Goal: Check status: Check status

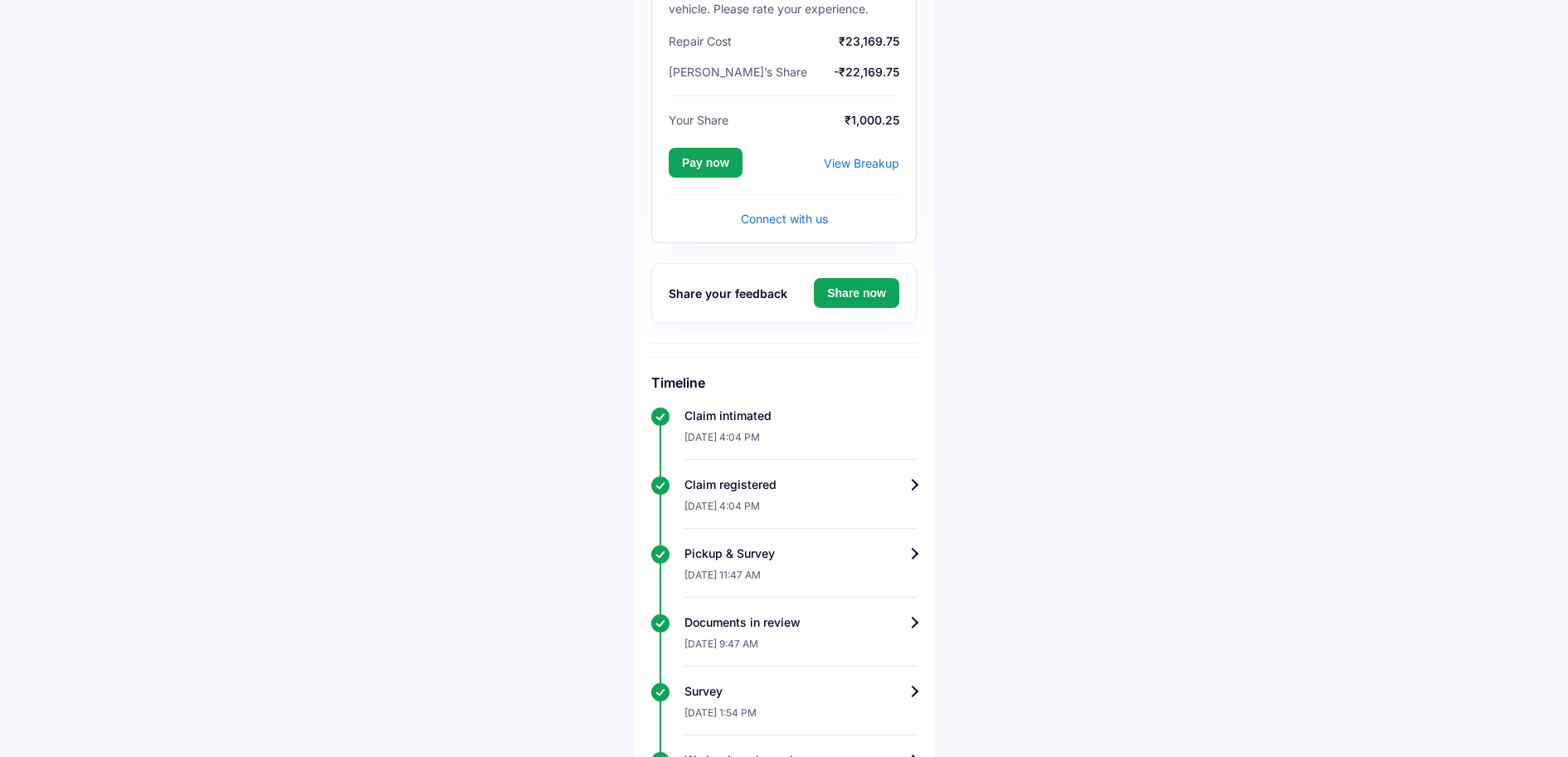
scroll to position [368, 0]
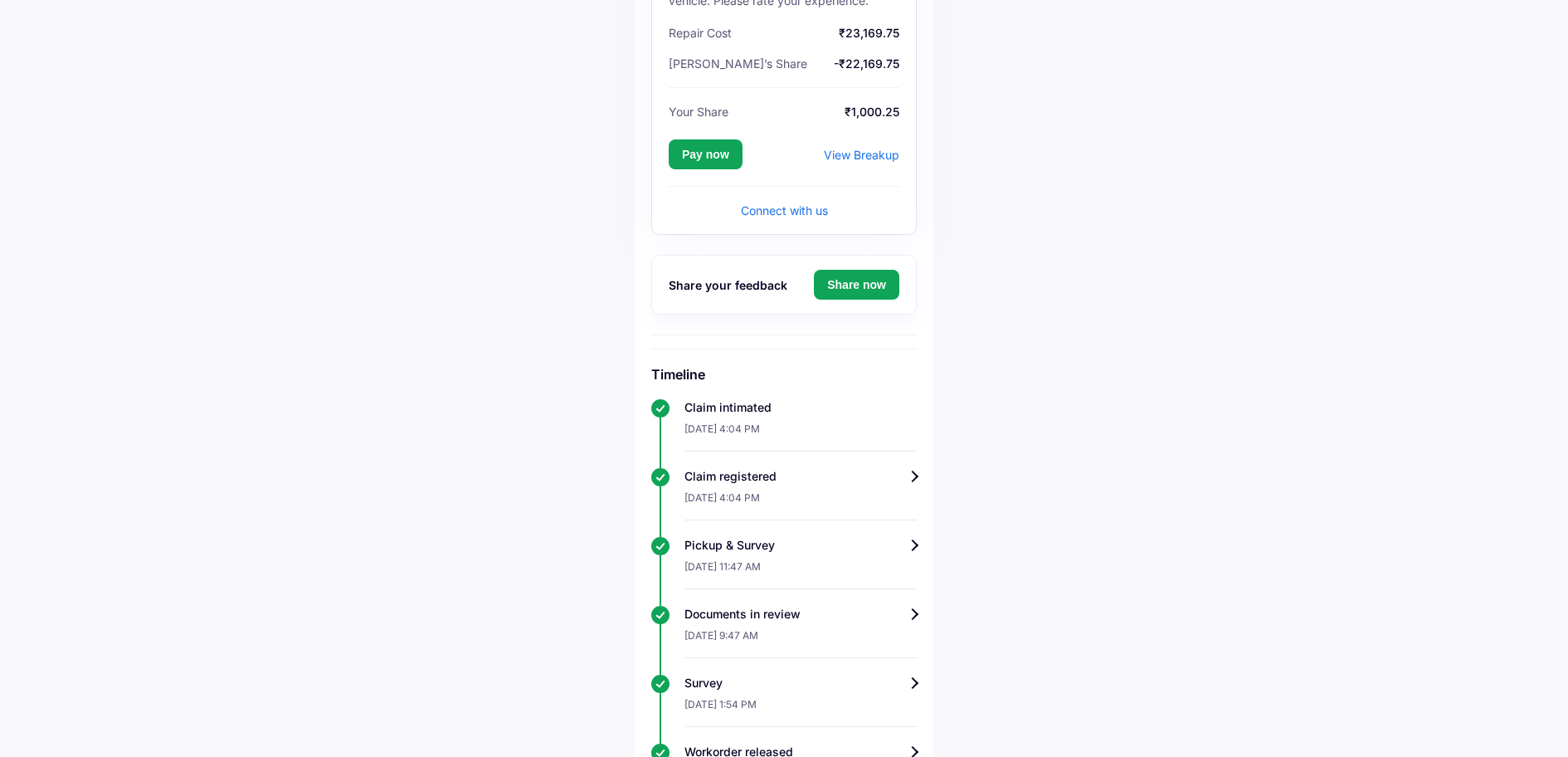
click at [884, 147] on div "View Breakup" at bounding box center [861, 154] width 76 height 14
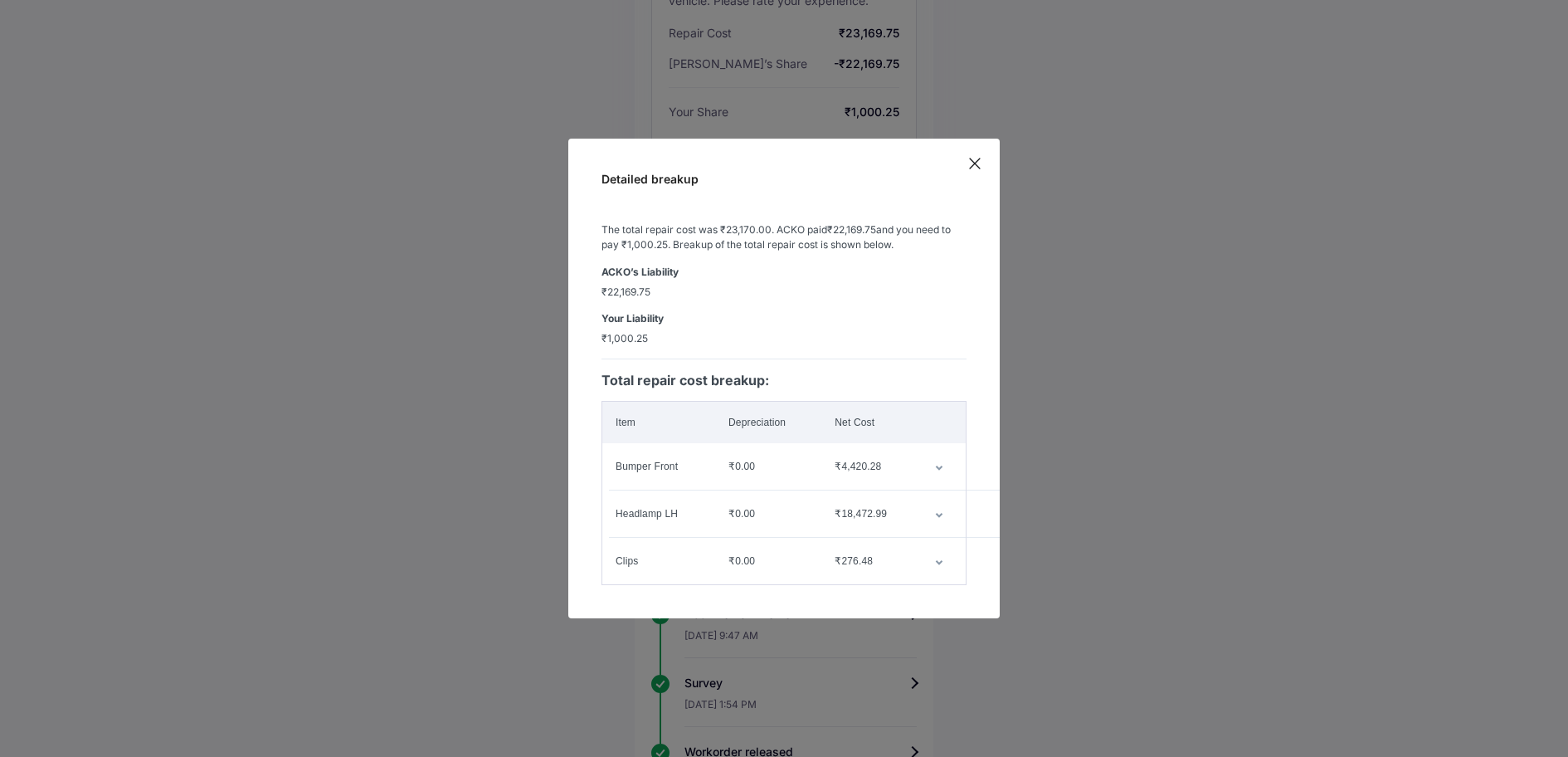
click at [943, 459] on td "customized table" at bounding box center [944, 466] width 44 height 46
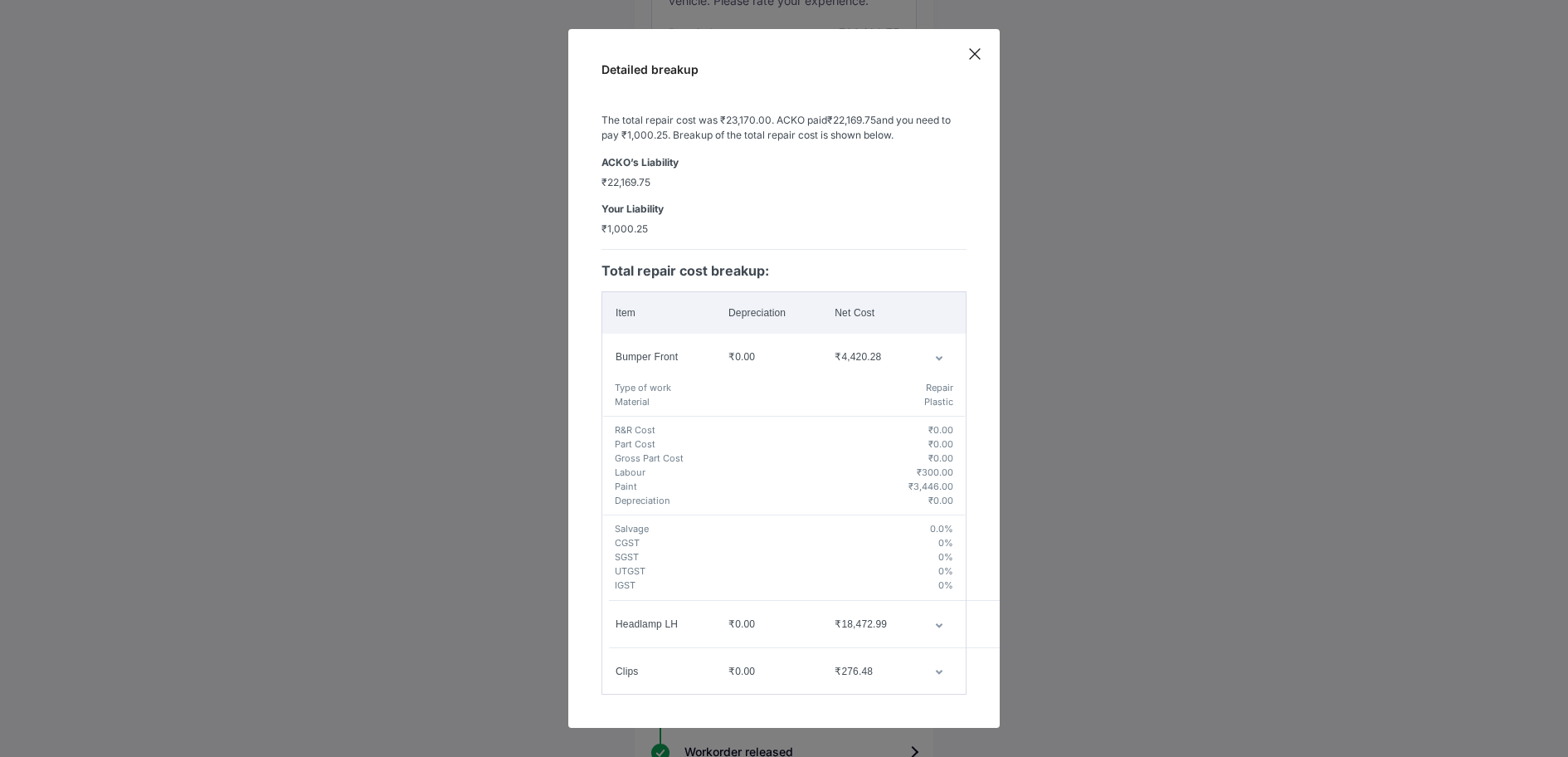
click at [934, 619] on td "customized table" at bounding box center [944, 624] width 44 height 46
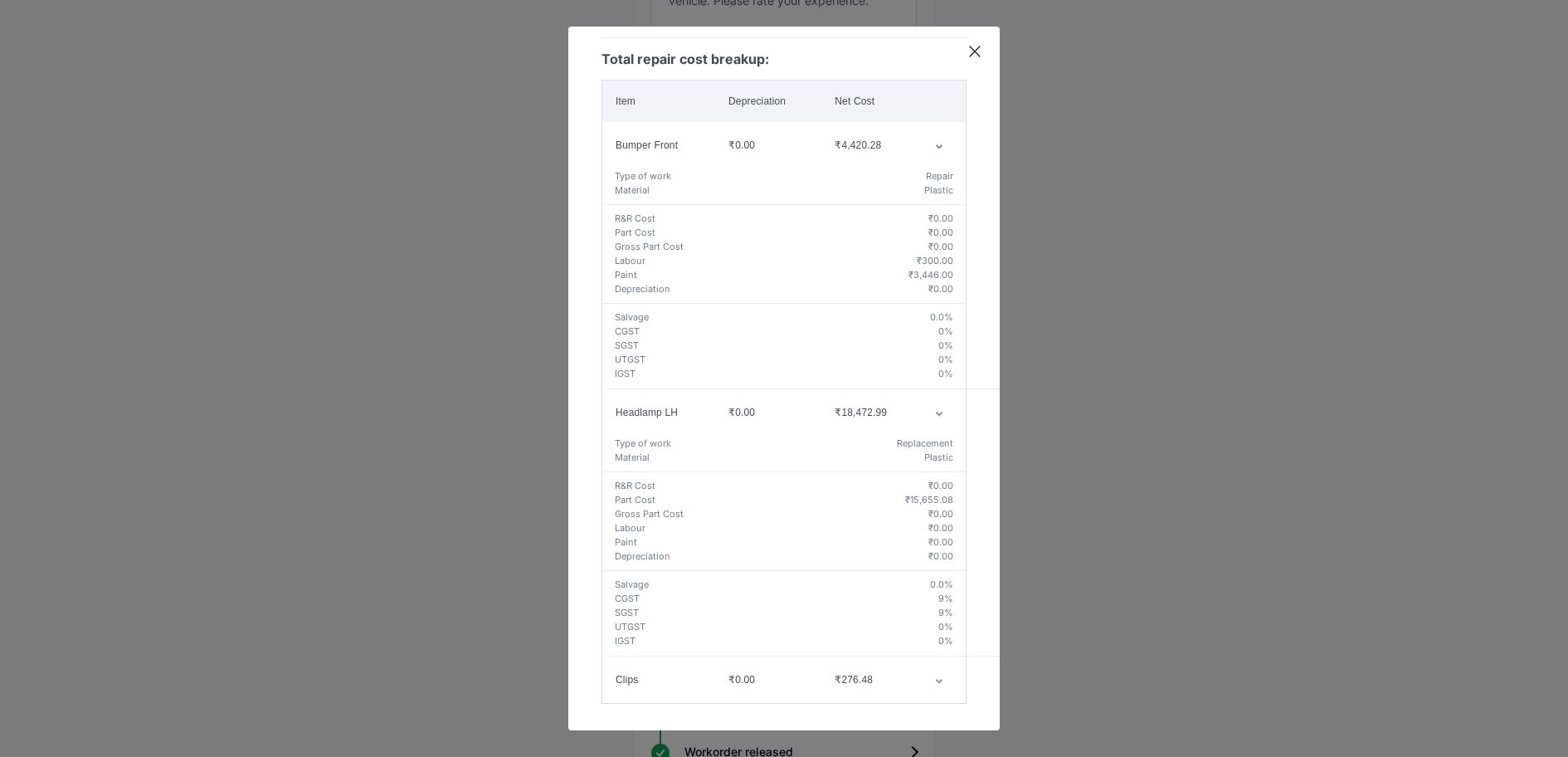
scroll to position [212, 0]
click at [935, 677] on icon "customized table" at bounding box center [938, 679] width 7 height 5
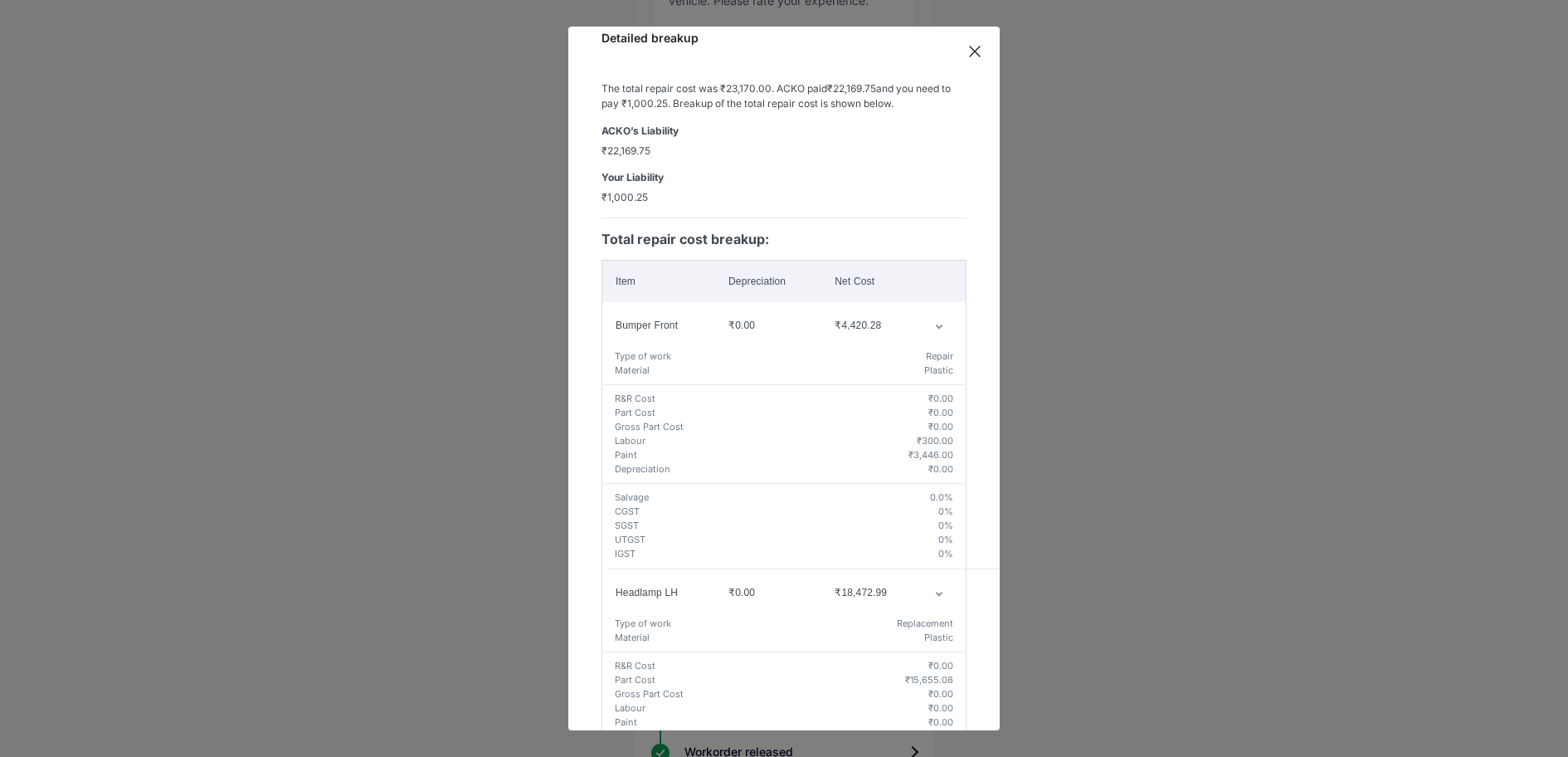
scroll to position [22, 0]
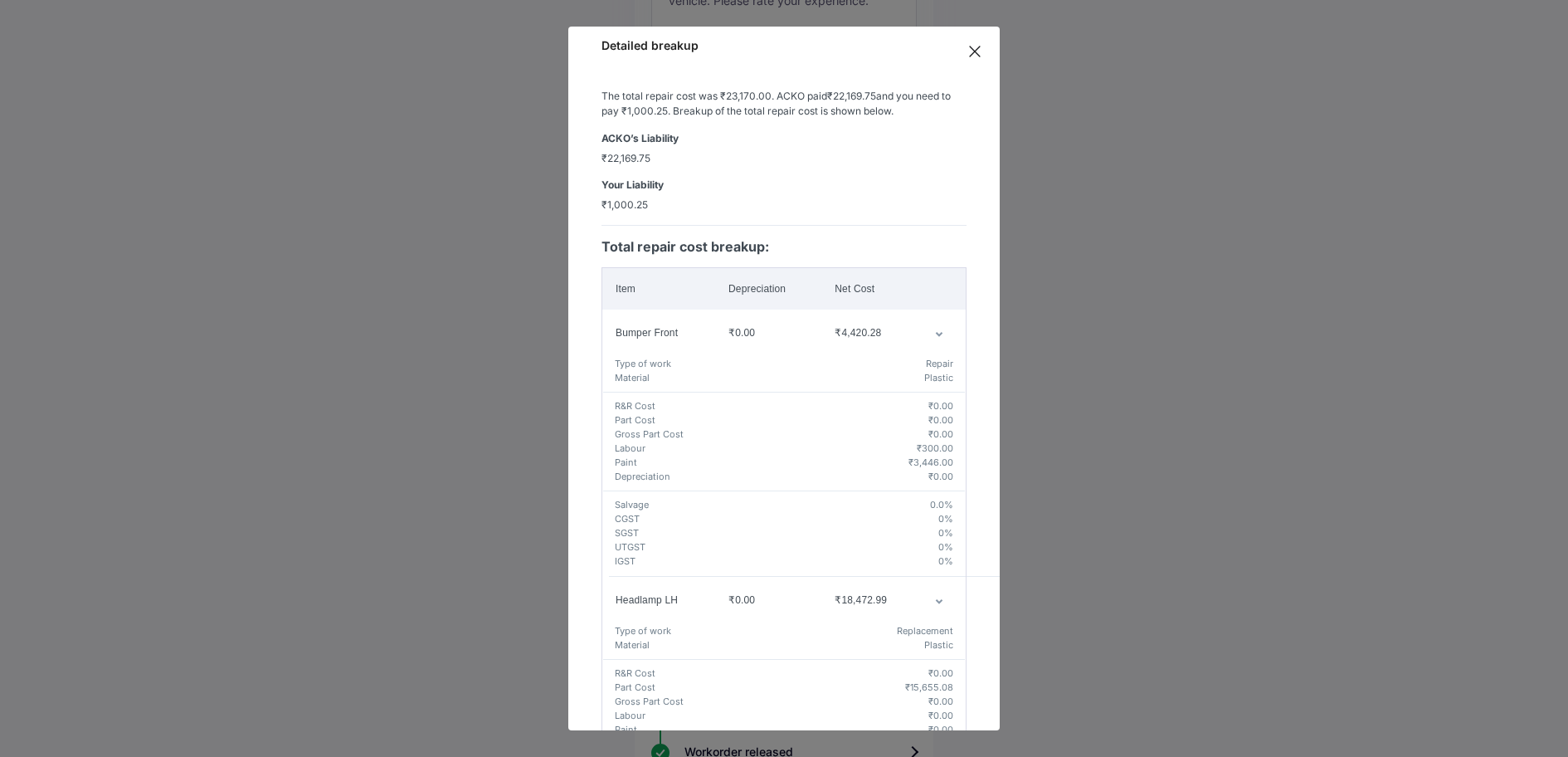
click at [971, 47] on icon at bounding box center [975, 51] width 10 height 10
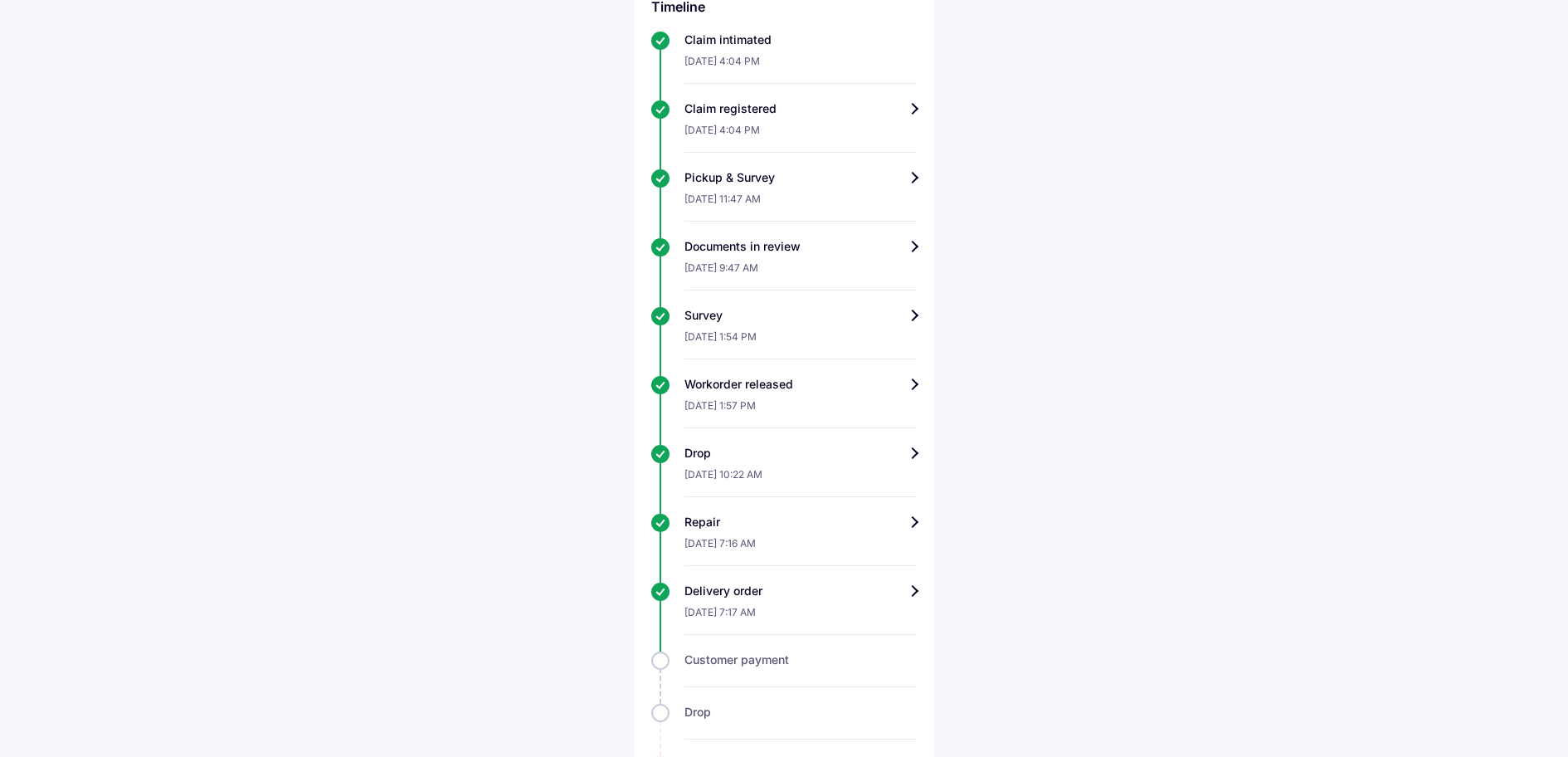
scroll to position [781, 0]
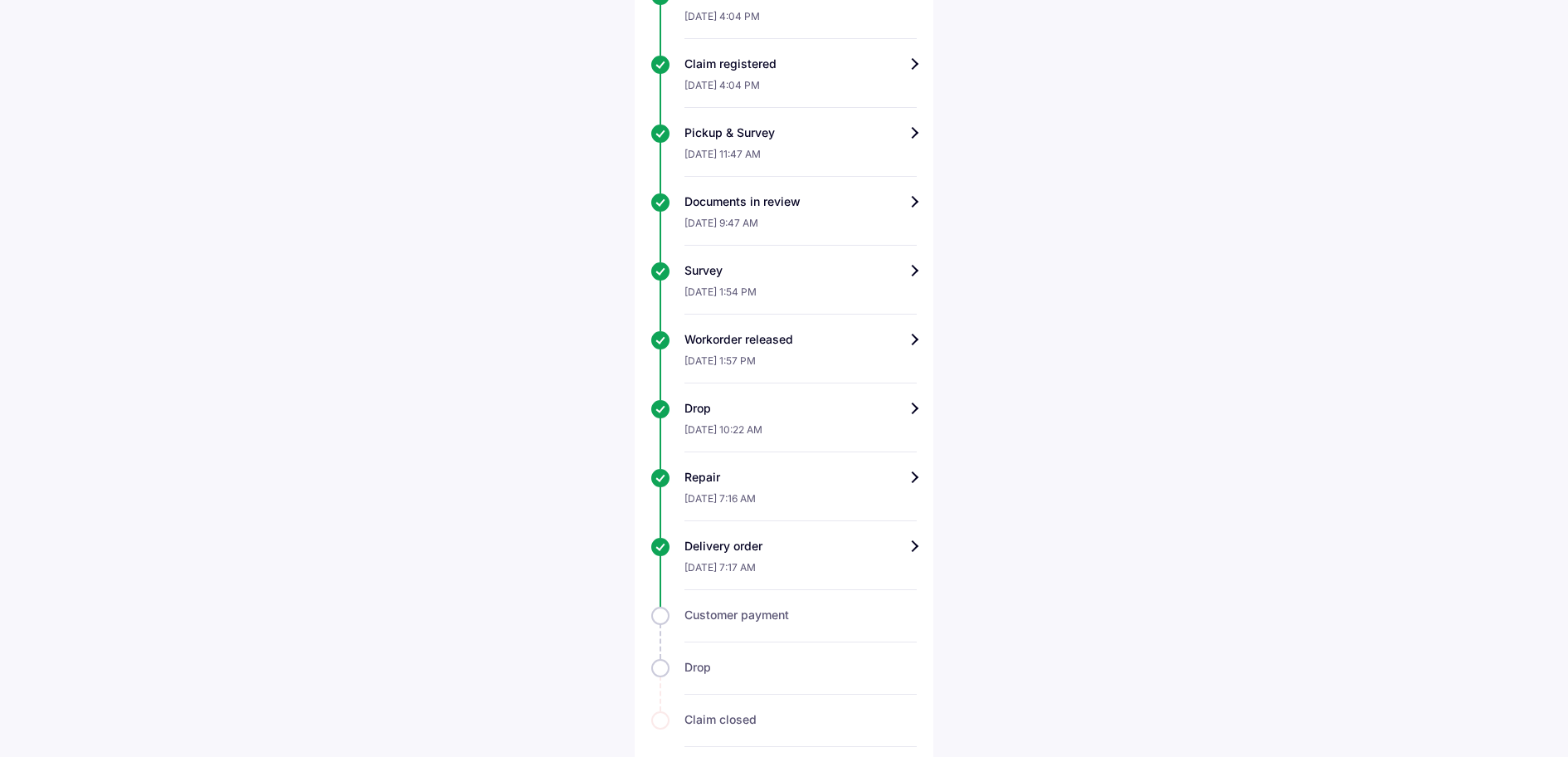
click at [915, 400] on div "Drop" at bounding box center [801, 408] width 232 height 17
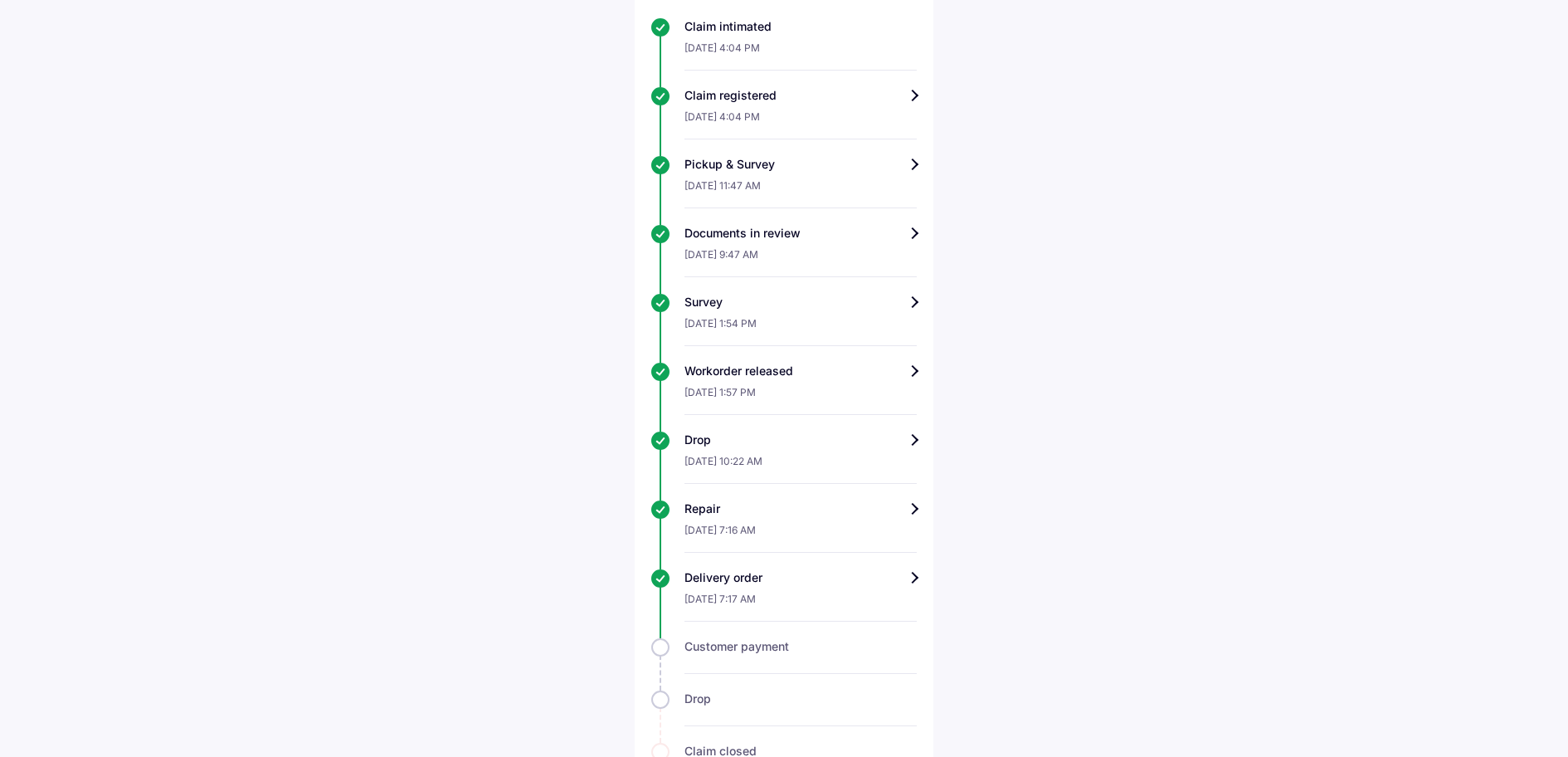
scroll to position [781, 0]
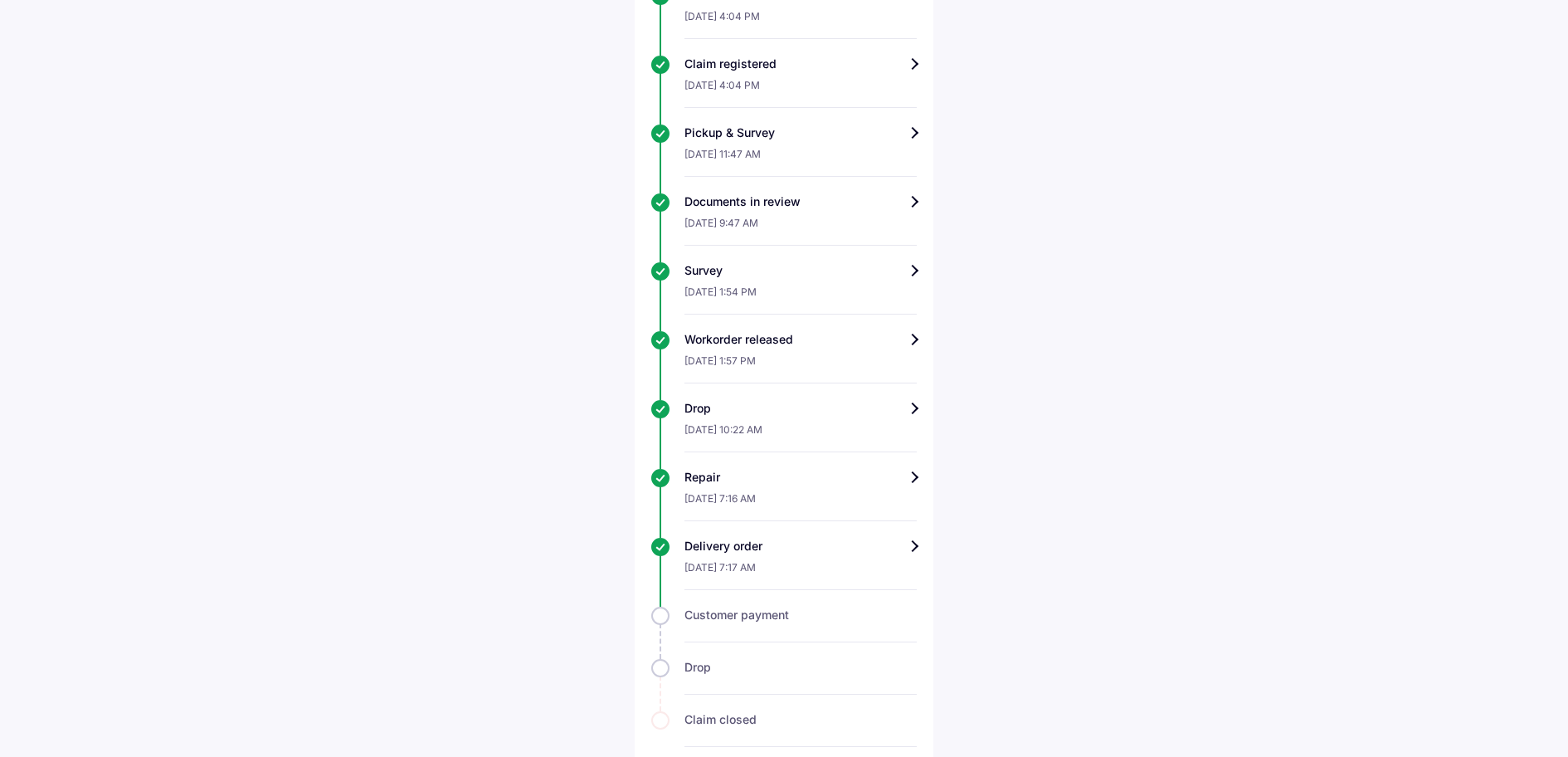
click at [912, 538] on div "Delivery order" at bounding box center [801, 546] width 232 height 17
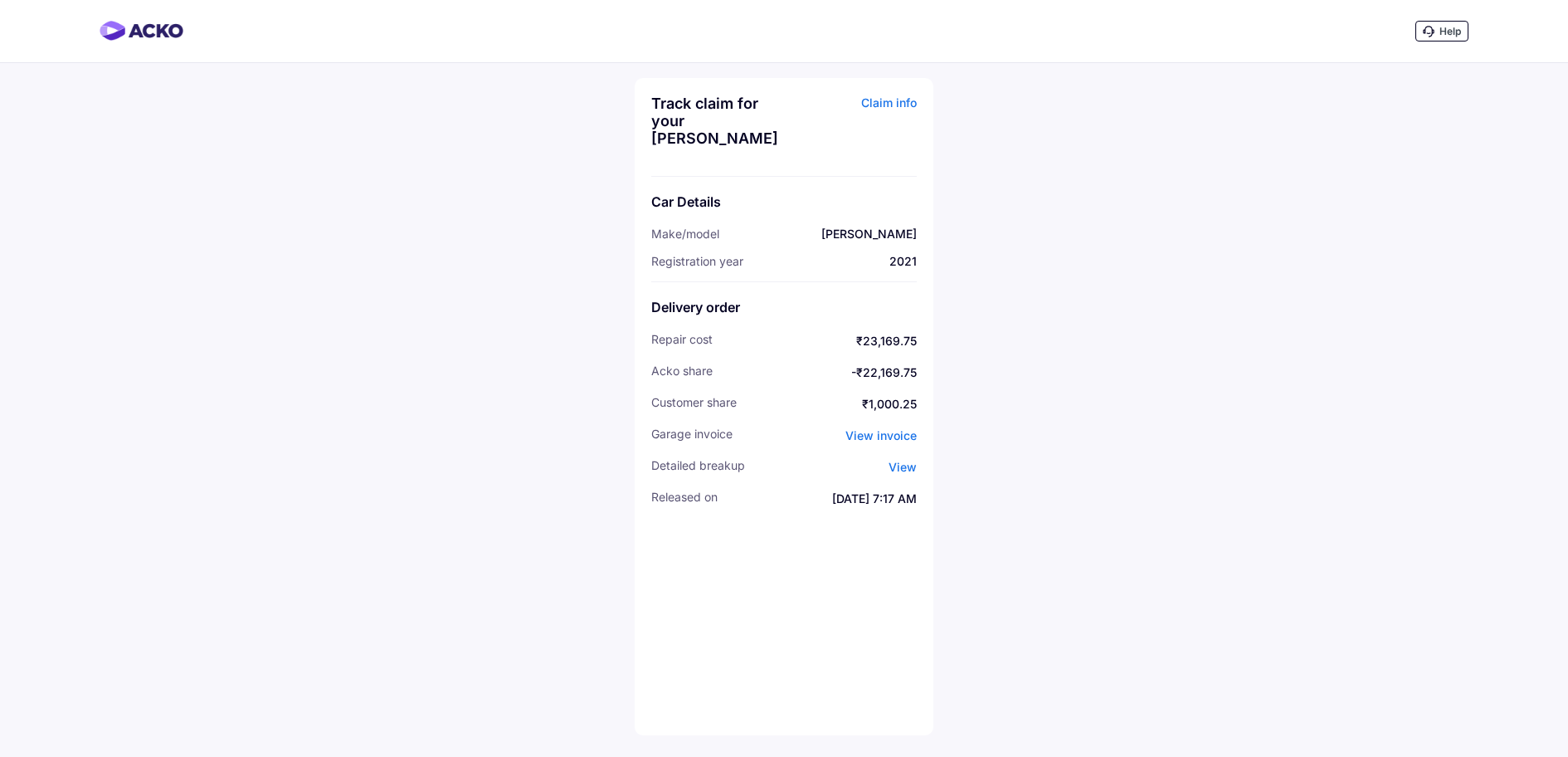
click at [881, 428] on span "View invoice" at bounding box center [881, 435] width 72 height 14
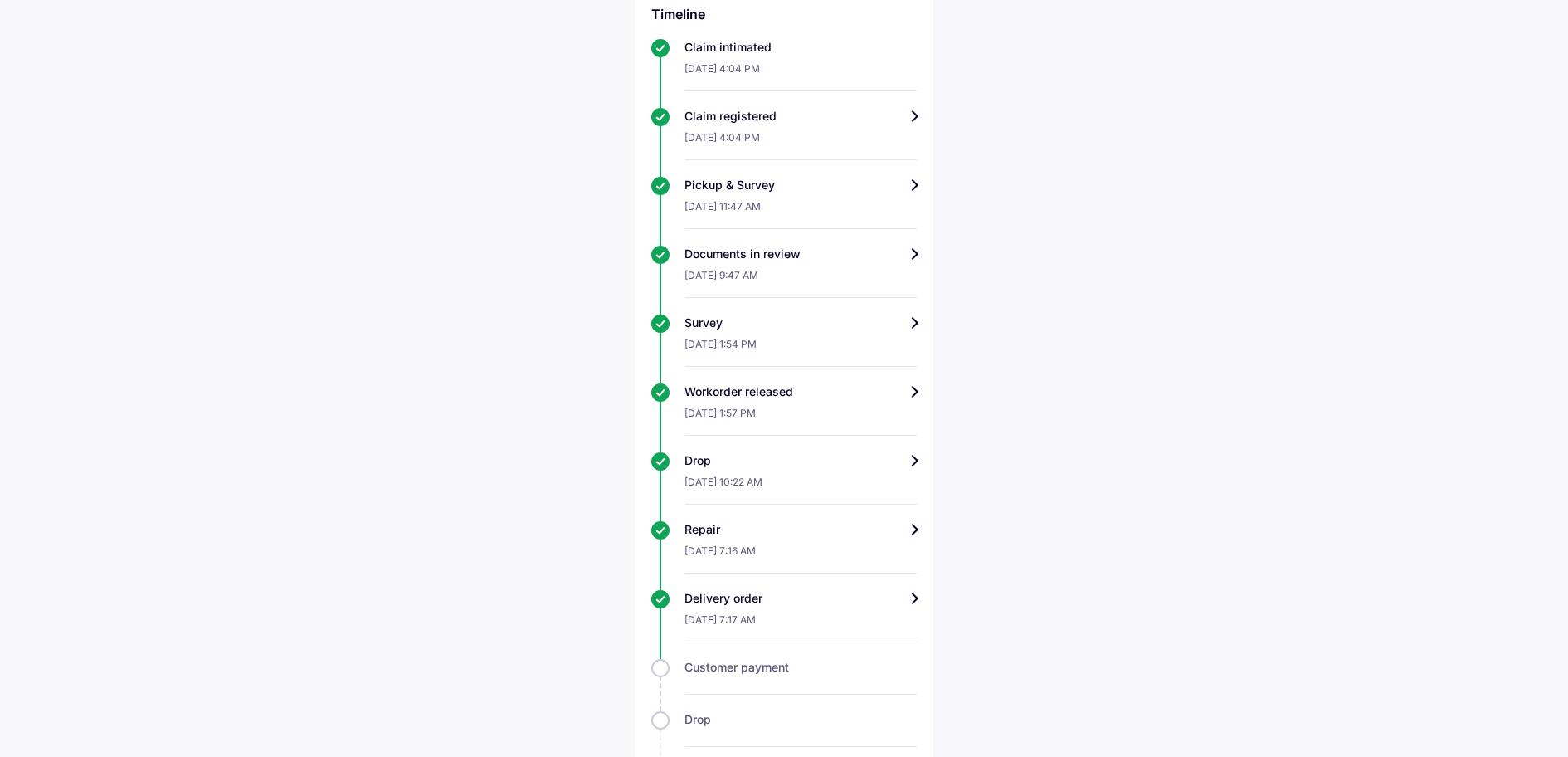
scroll to position [781, 0]
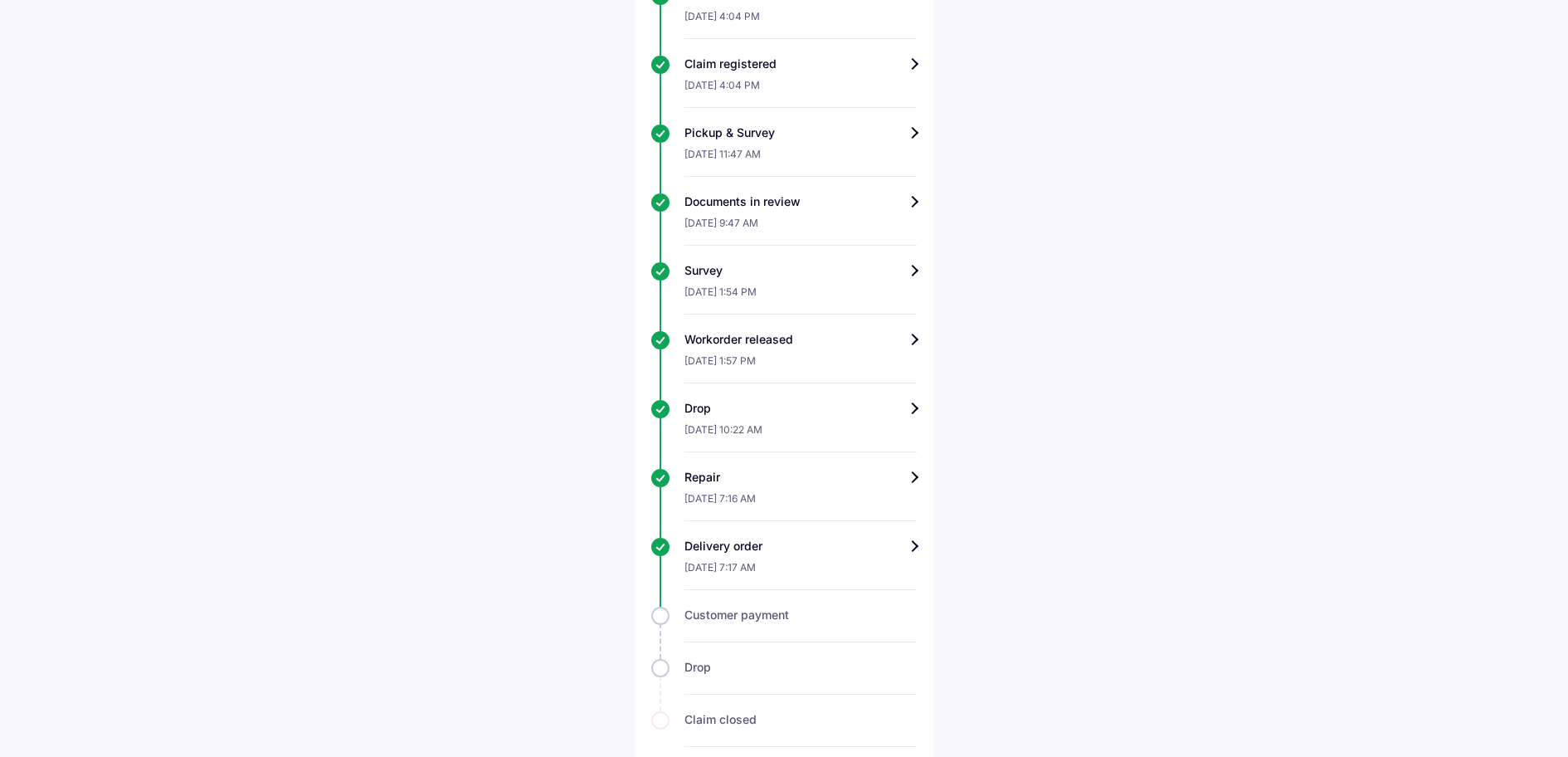
click at [910, 469] on div "Repair" at bounding box center [801, 477] width 232 height 17
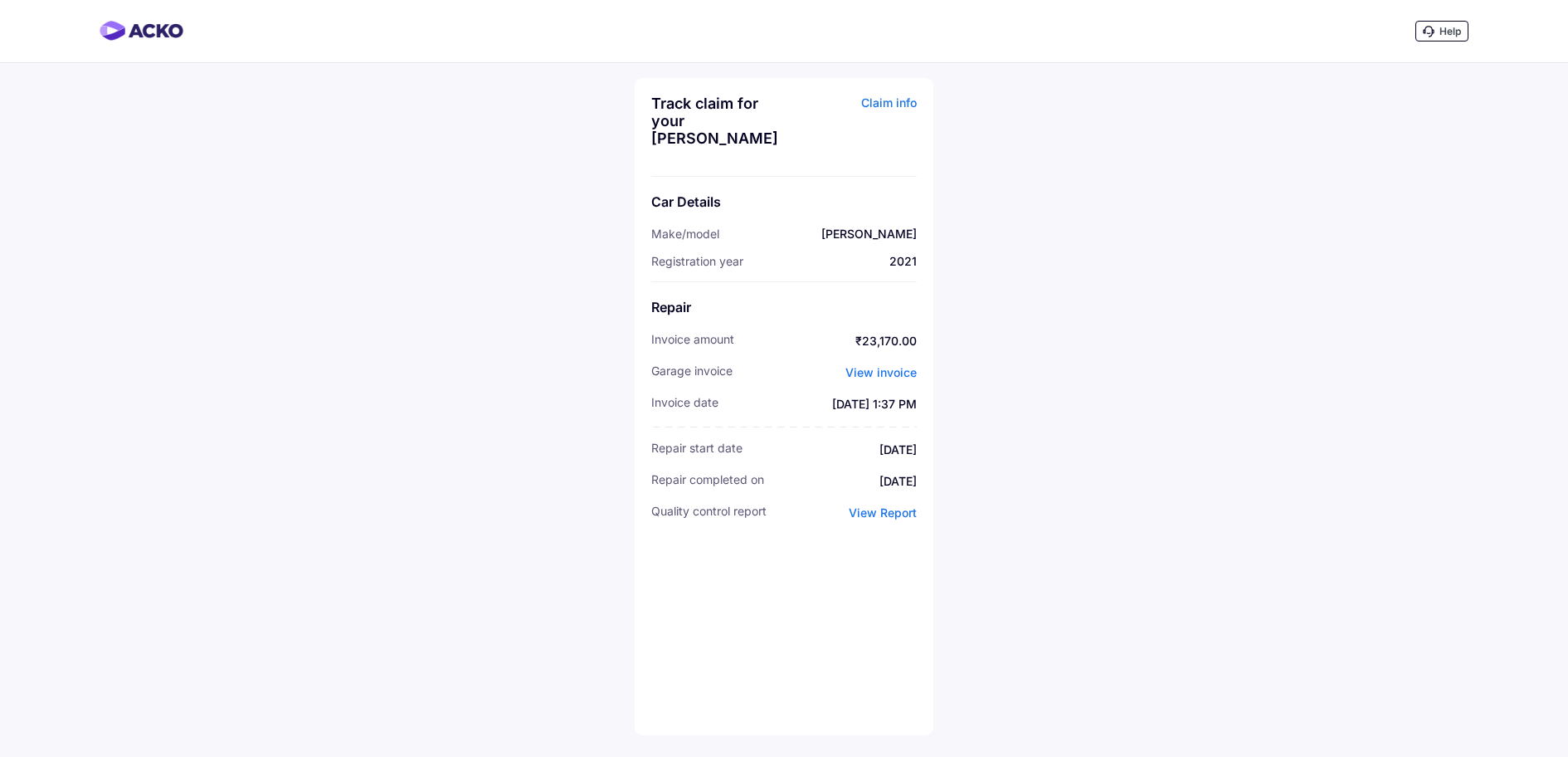
click at [881, 506] on span "View Report" at bounding box center [883, 512] width 68 height 14
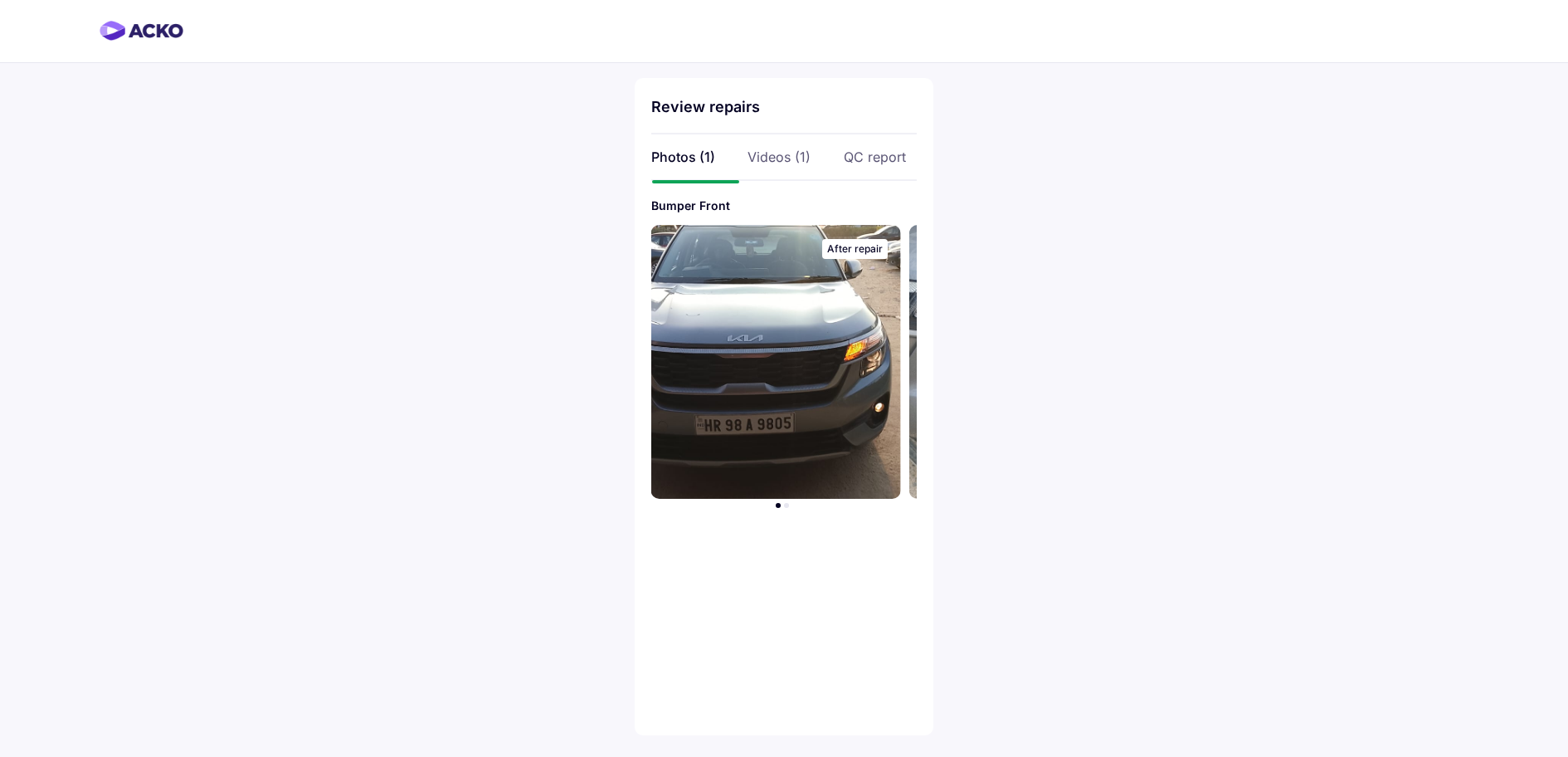
click at [800, 372] on img at bounding box center [776, 362] width 249 height 274
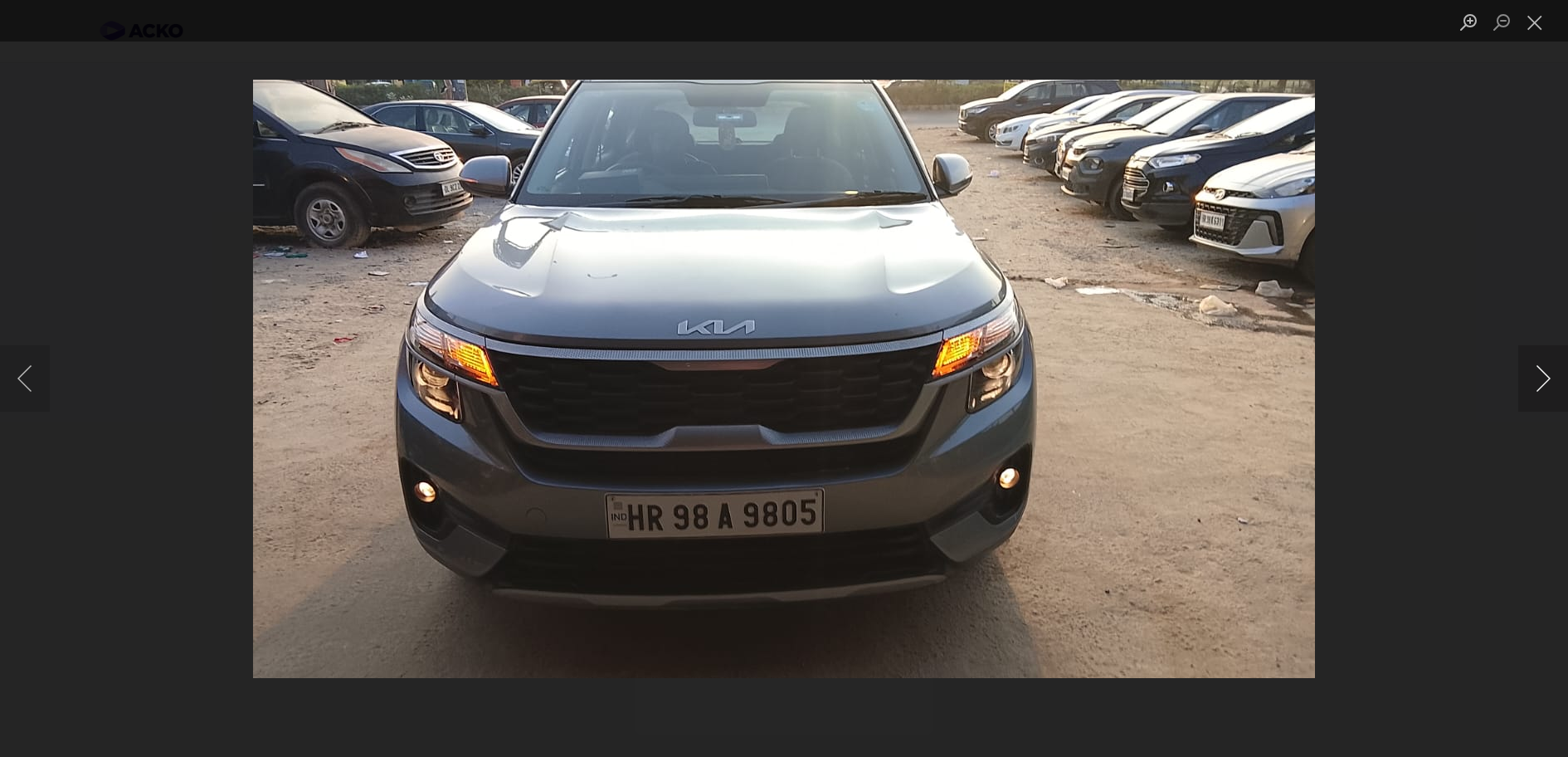
click at [1544, 385] on button "Next image" at bounding box center [1543, 378] width 50 height 66
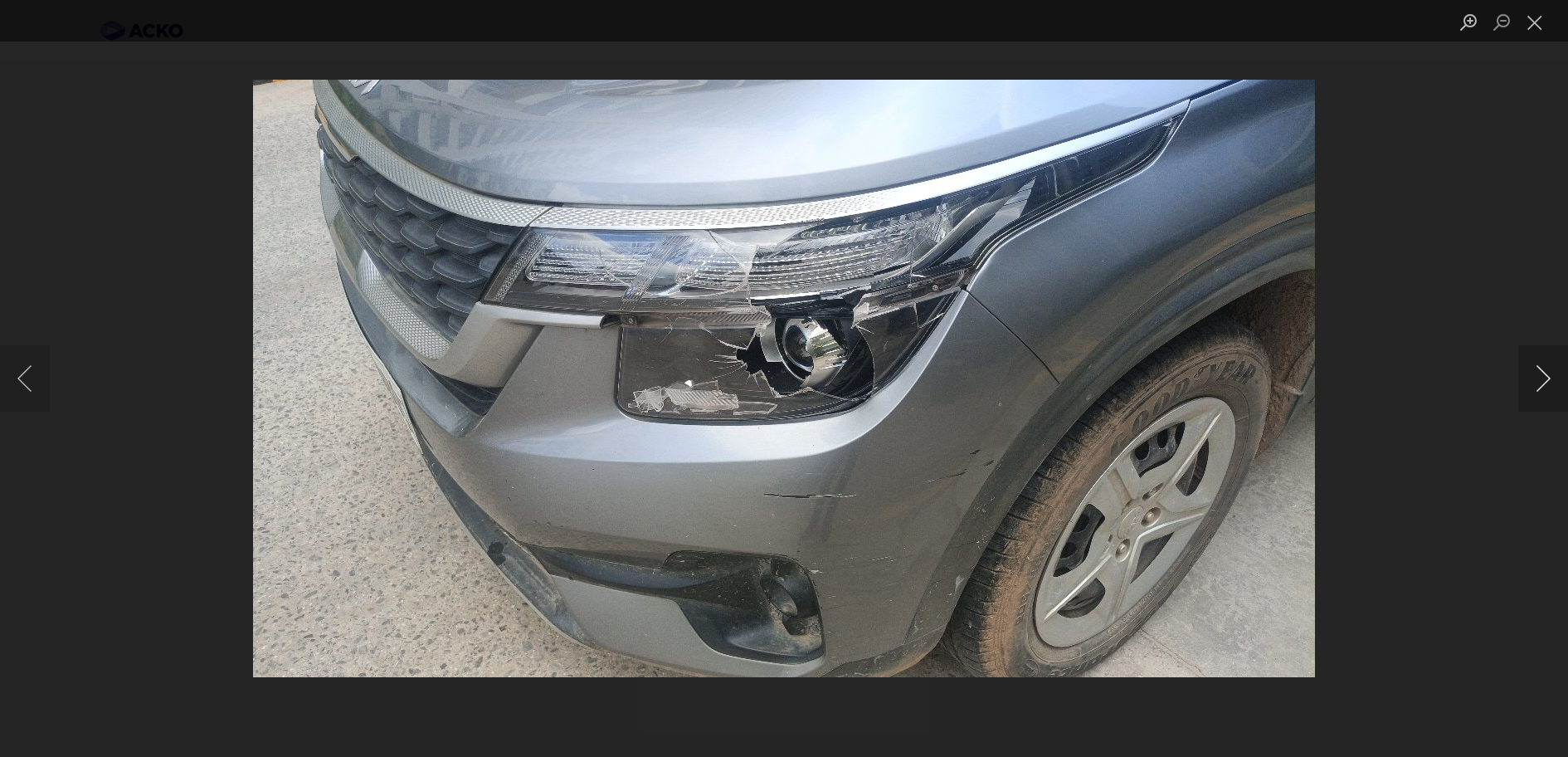
click at [1544, 385] on button "Next image" at bounding box center [1543, 378] width 50 height 66
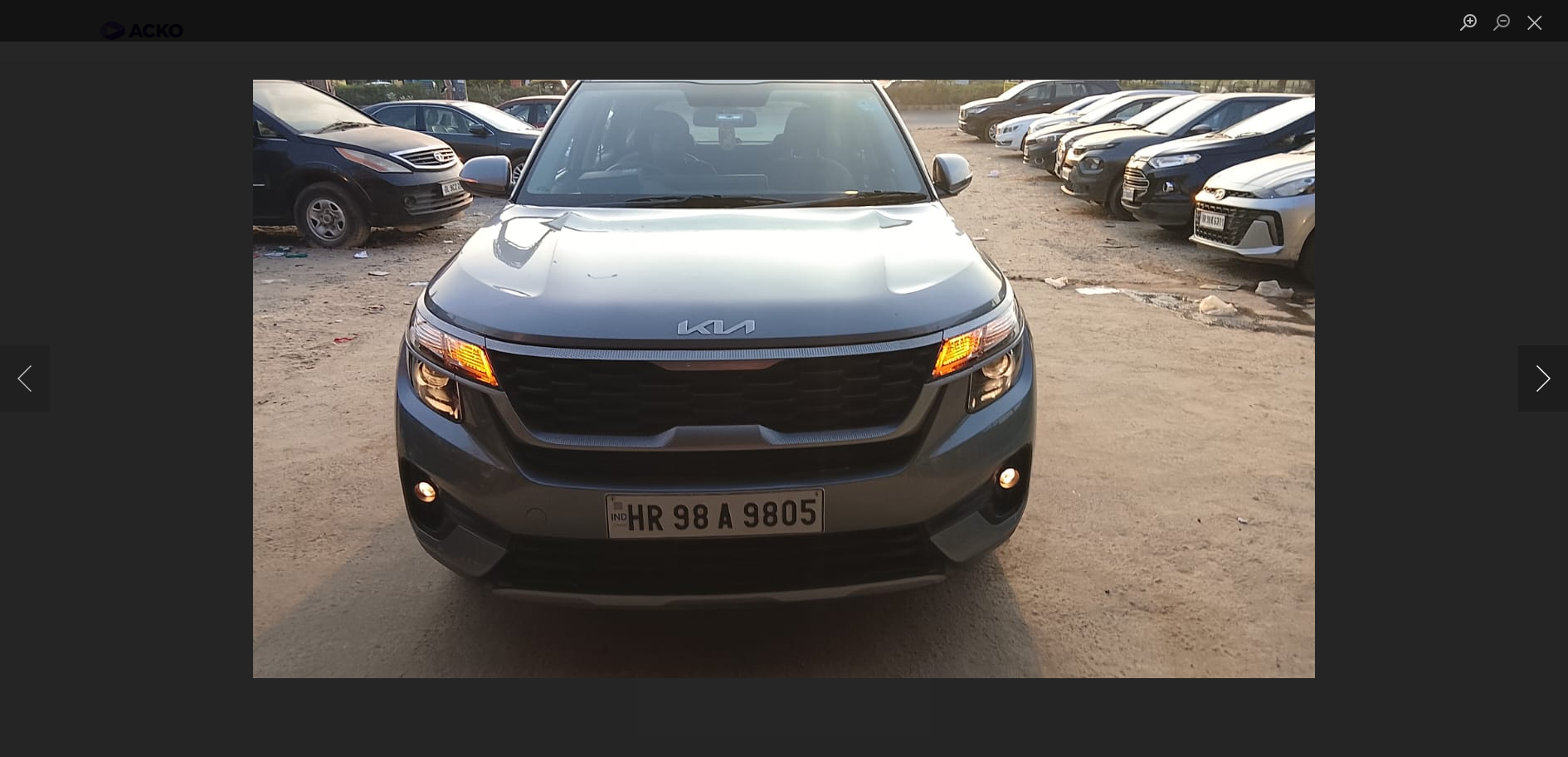
click at [1544, 385] on button "Next image" at bounding box center [1543, 378] width 50 height 66
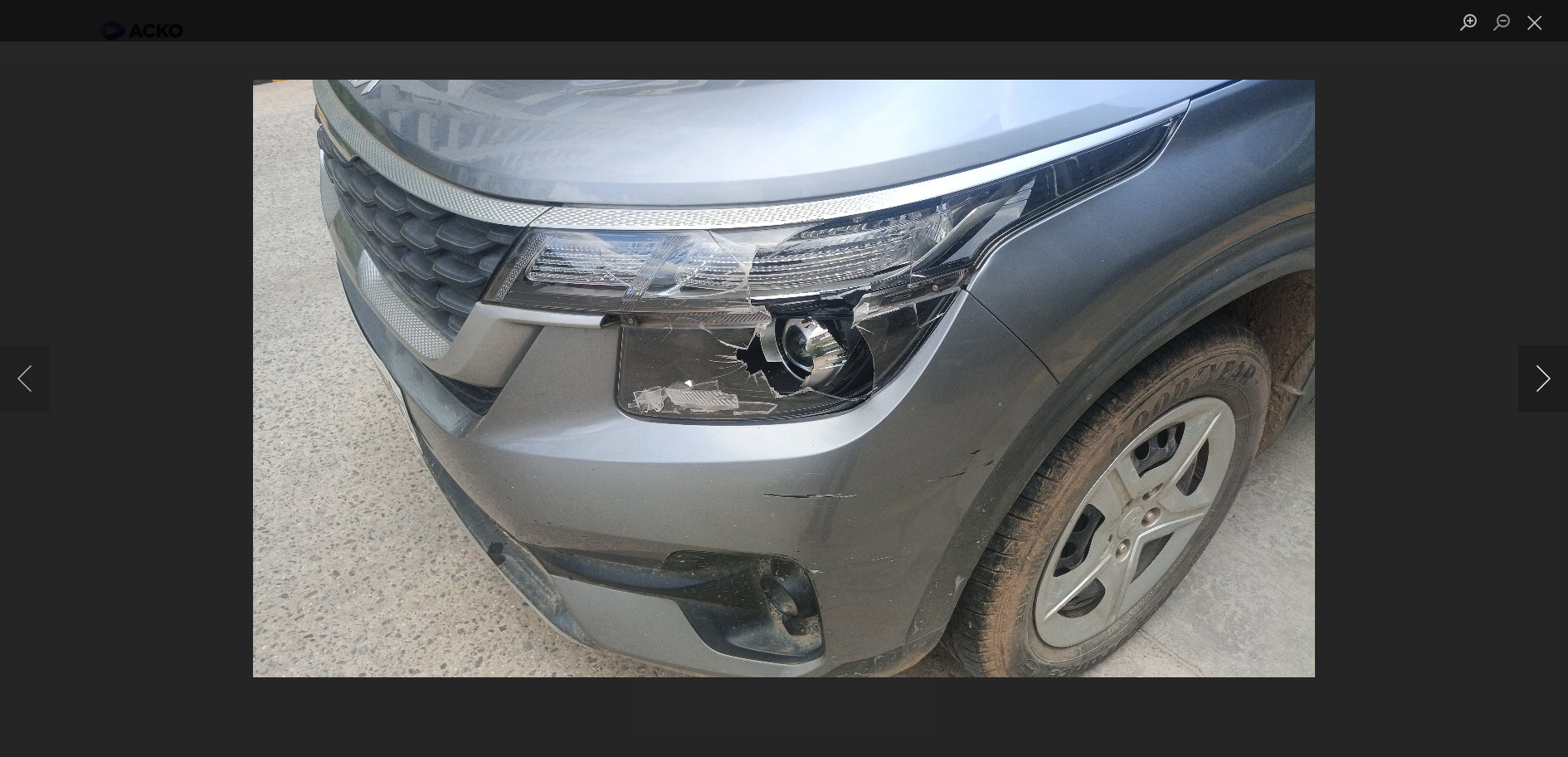
click at [1544, 385] on button "Next image" at bounding box center [1543, 378] width 50 height 66
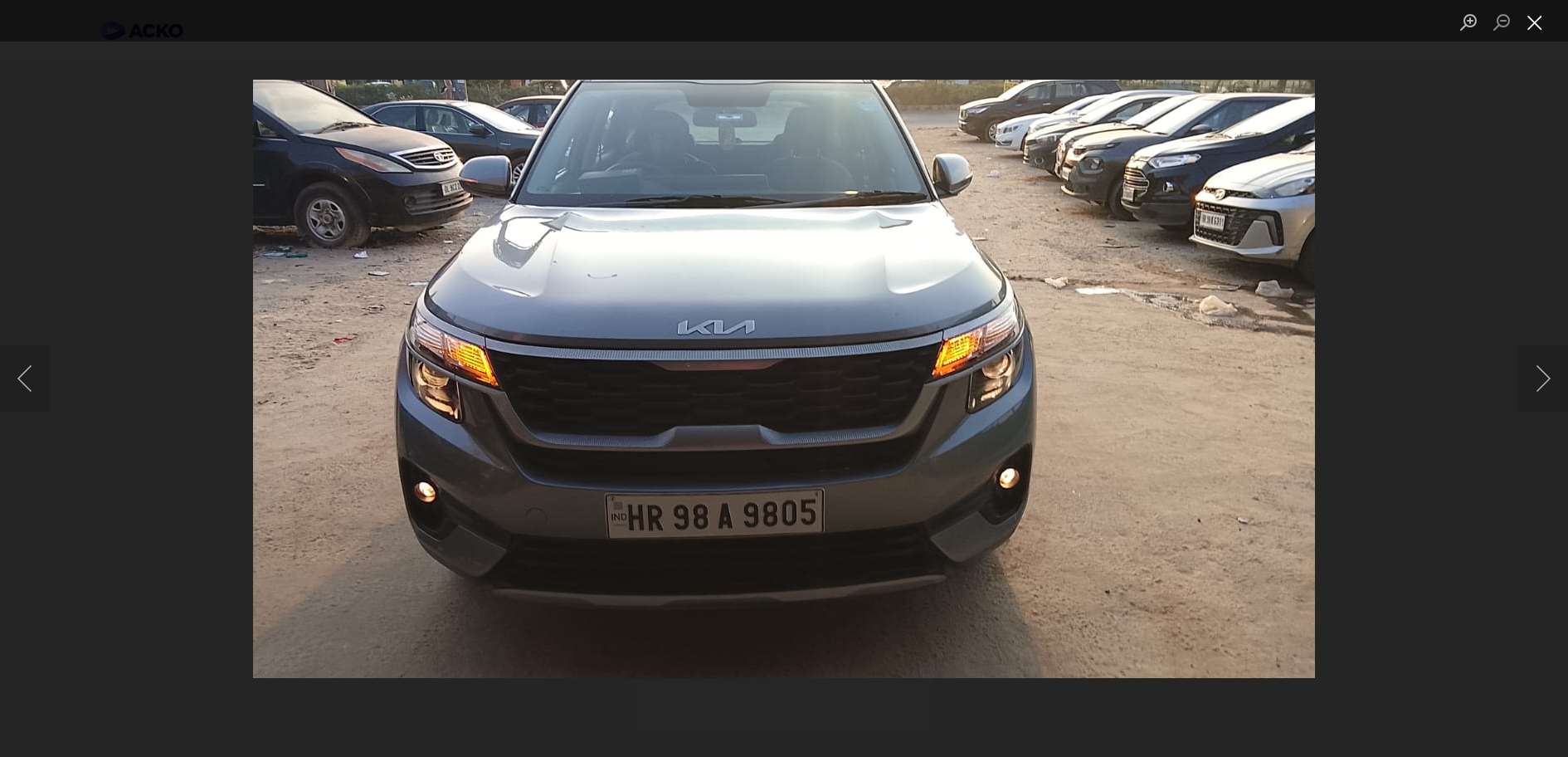
click at [1528, 20] on button "Close lightbox" at bounding box center [1535, 22] width 33 height 29
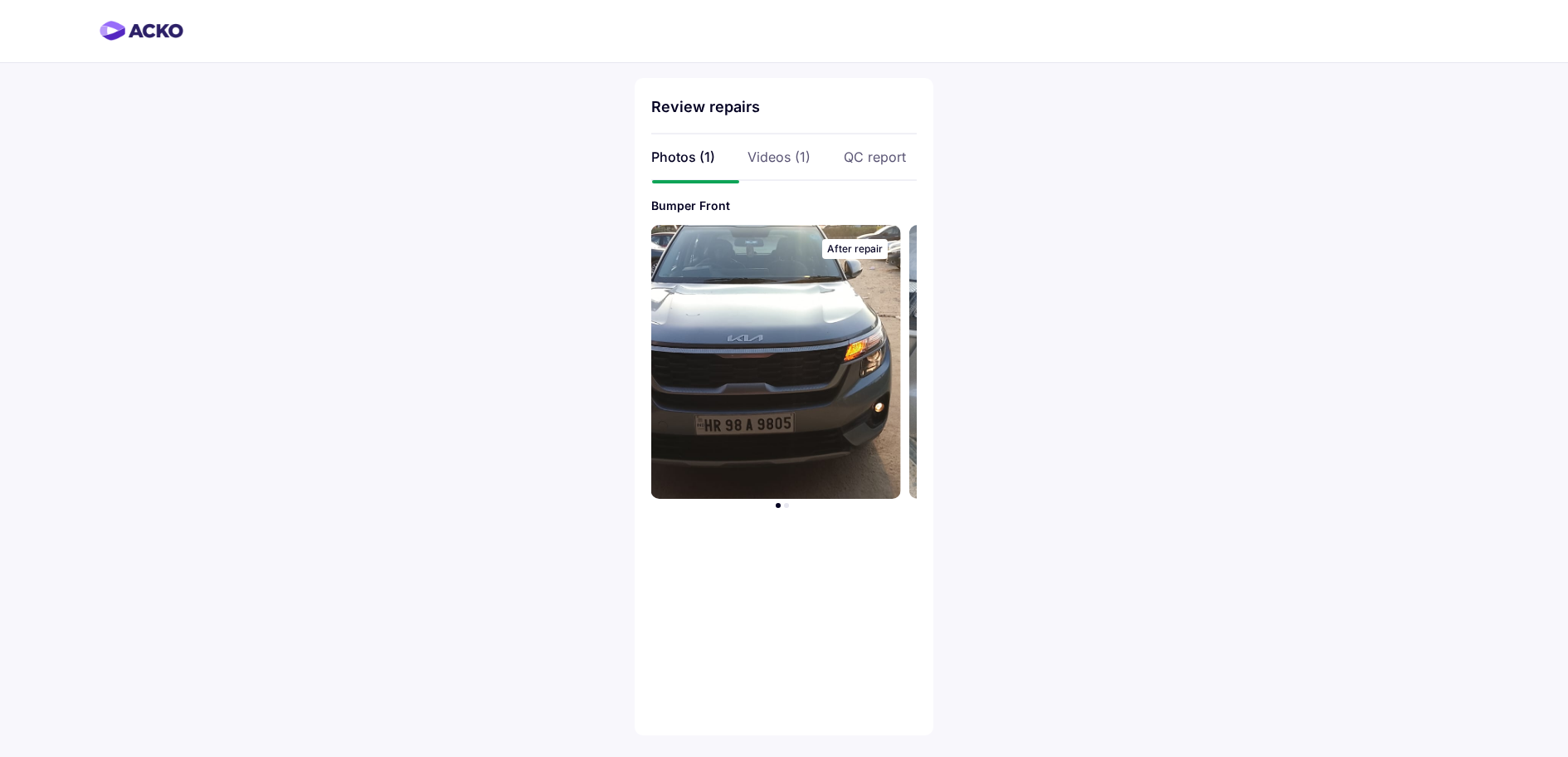
click at [798, 163] on div "Videos (1)" at bounding box center [783, 156] width 73 height 18
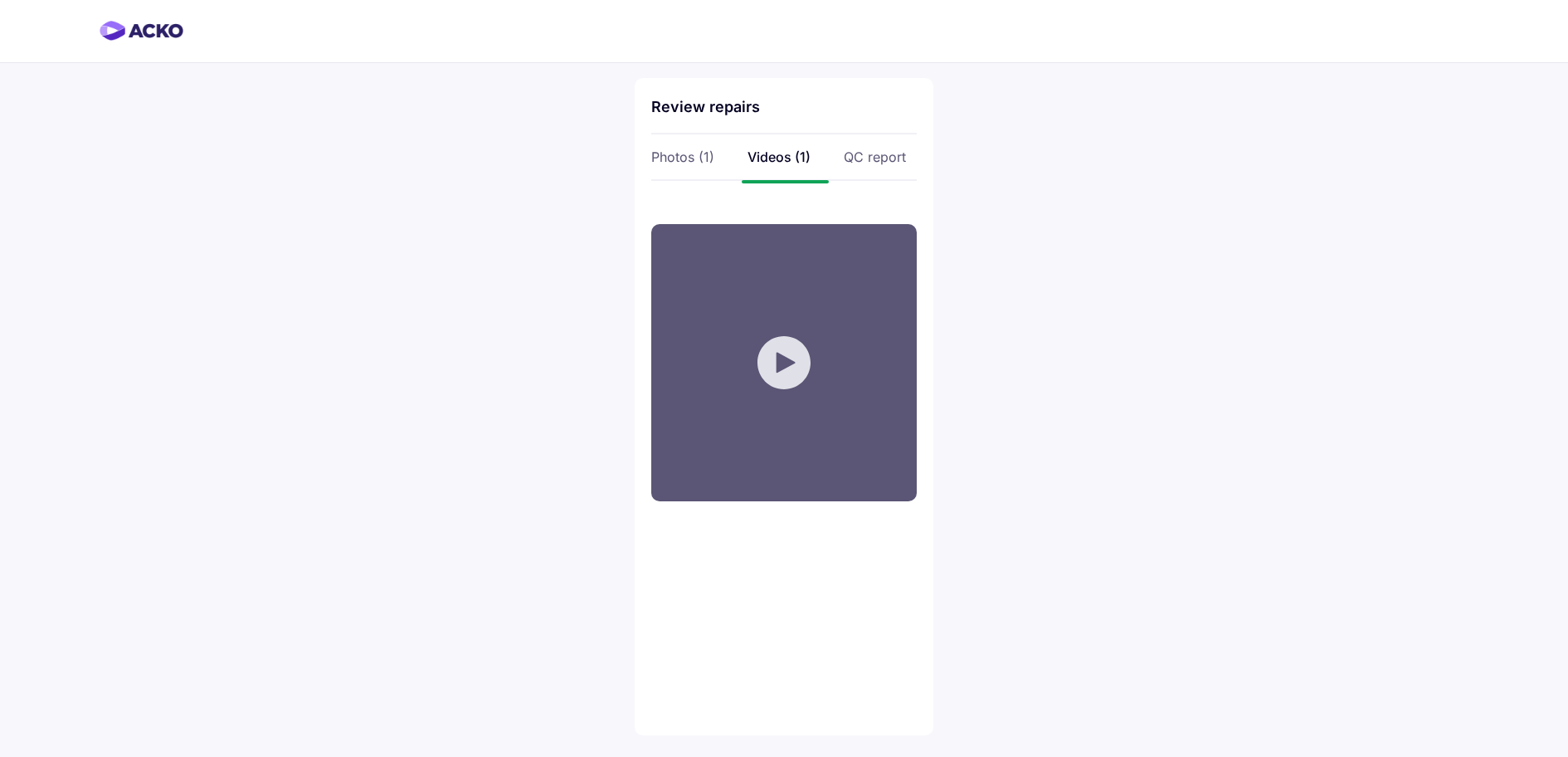
click at [781, 361] on div "Your browser does not support the video tag." at bounding box center [784, 362] width 265 height 277
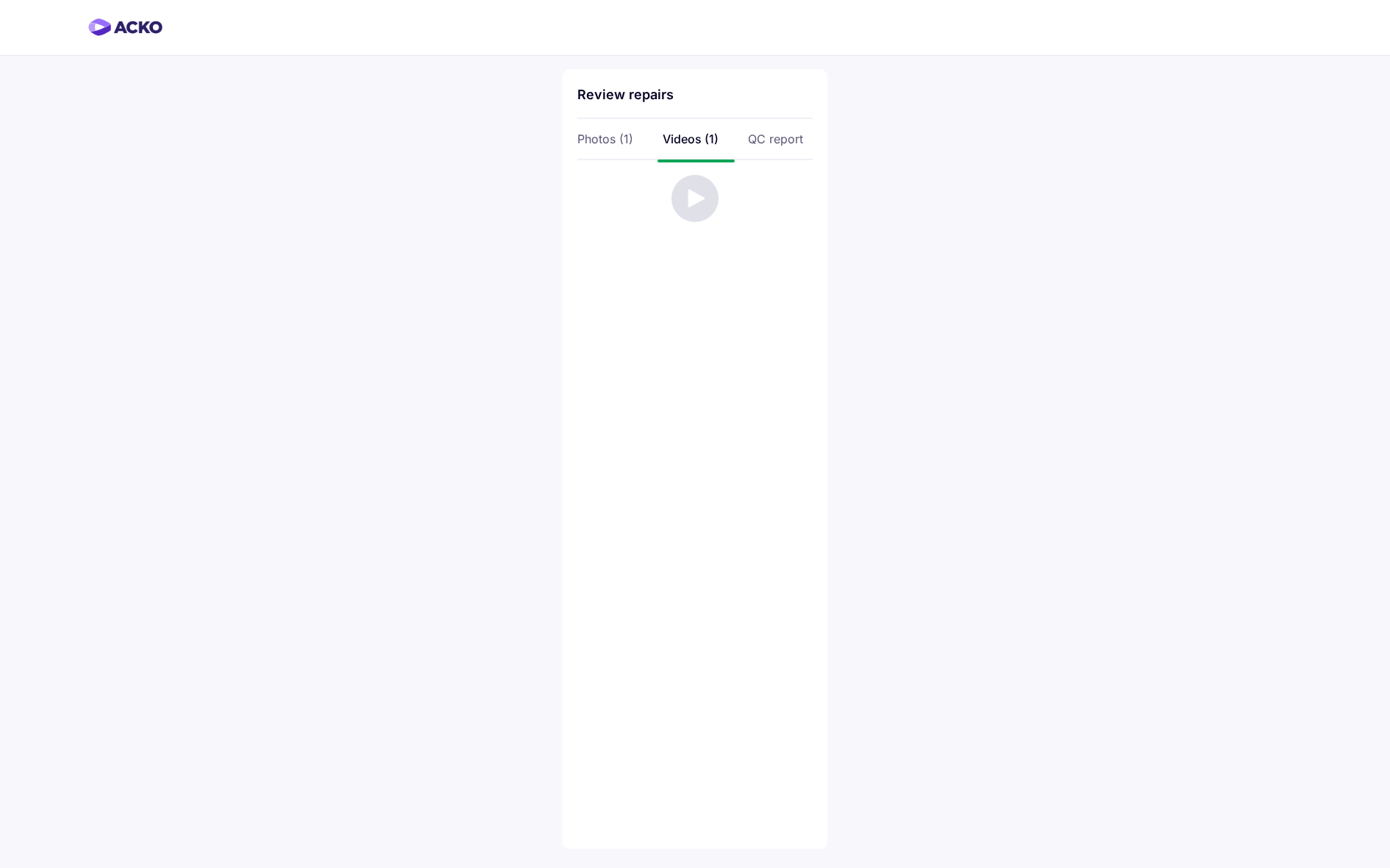
click at [669, 554] on video "Your browser does not support the video tag." at bounding box center [695, 434] width 1390 height 868
click at [790, 670] on video "Your browser does not support the video tag." at bounding box center [695, 434] width 1390 height 868
click at [770, 670] on video "Your browser does not support the video tag." at bounding box center [695, 434] width 1390 height 868
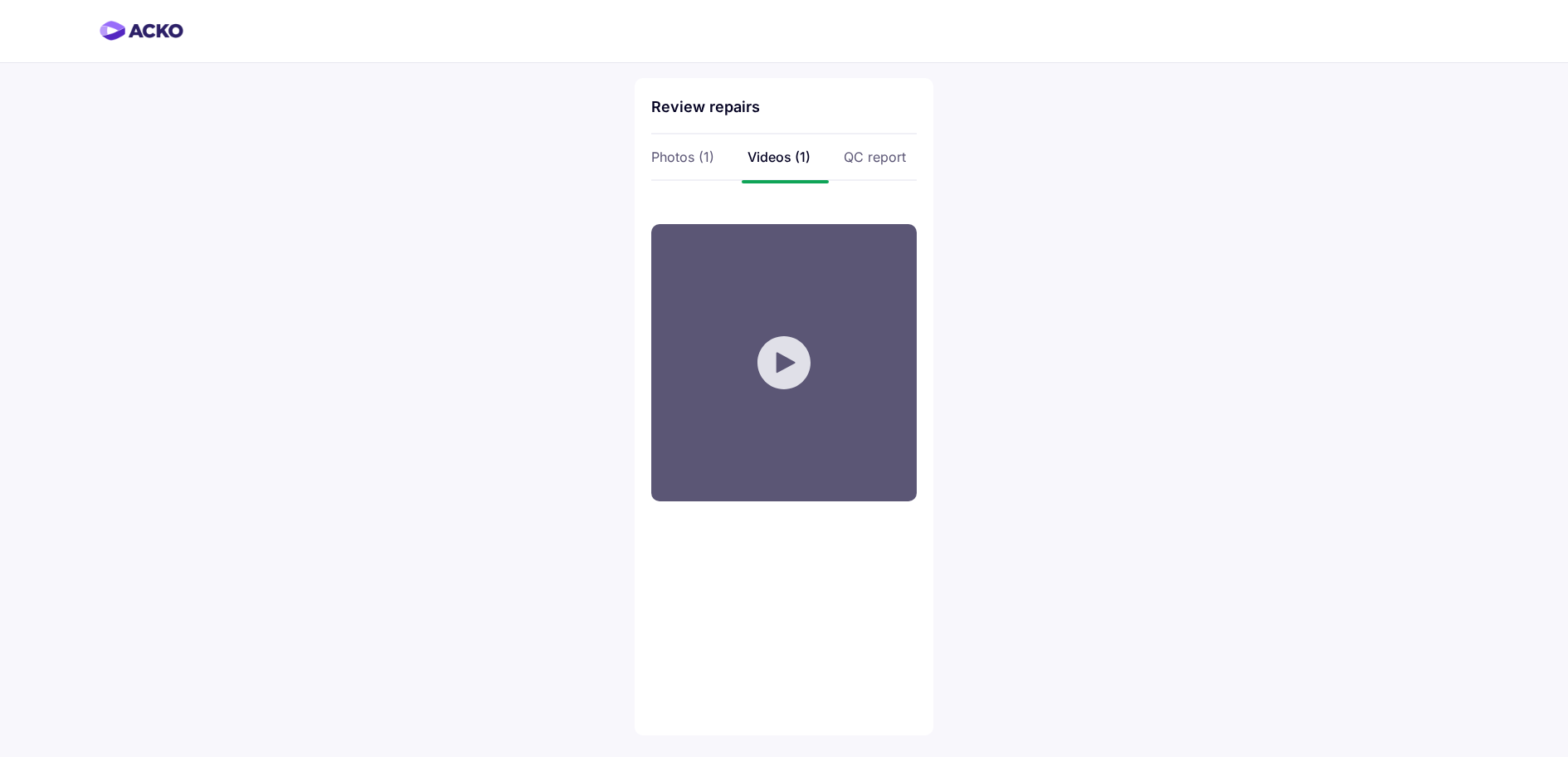
click at [874, 166] on div "Review repairs Photos (1) Videos (1) QC report Your browser does not support th…" at bounding box center [784, 407] width 298 height 658
click at [871, 160] on div "QC report" at bounding box center [879, 156] width 73 height 18
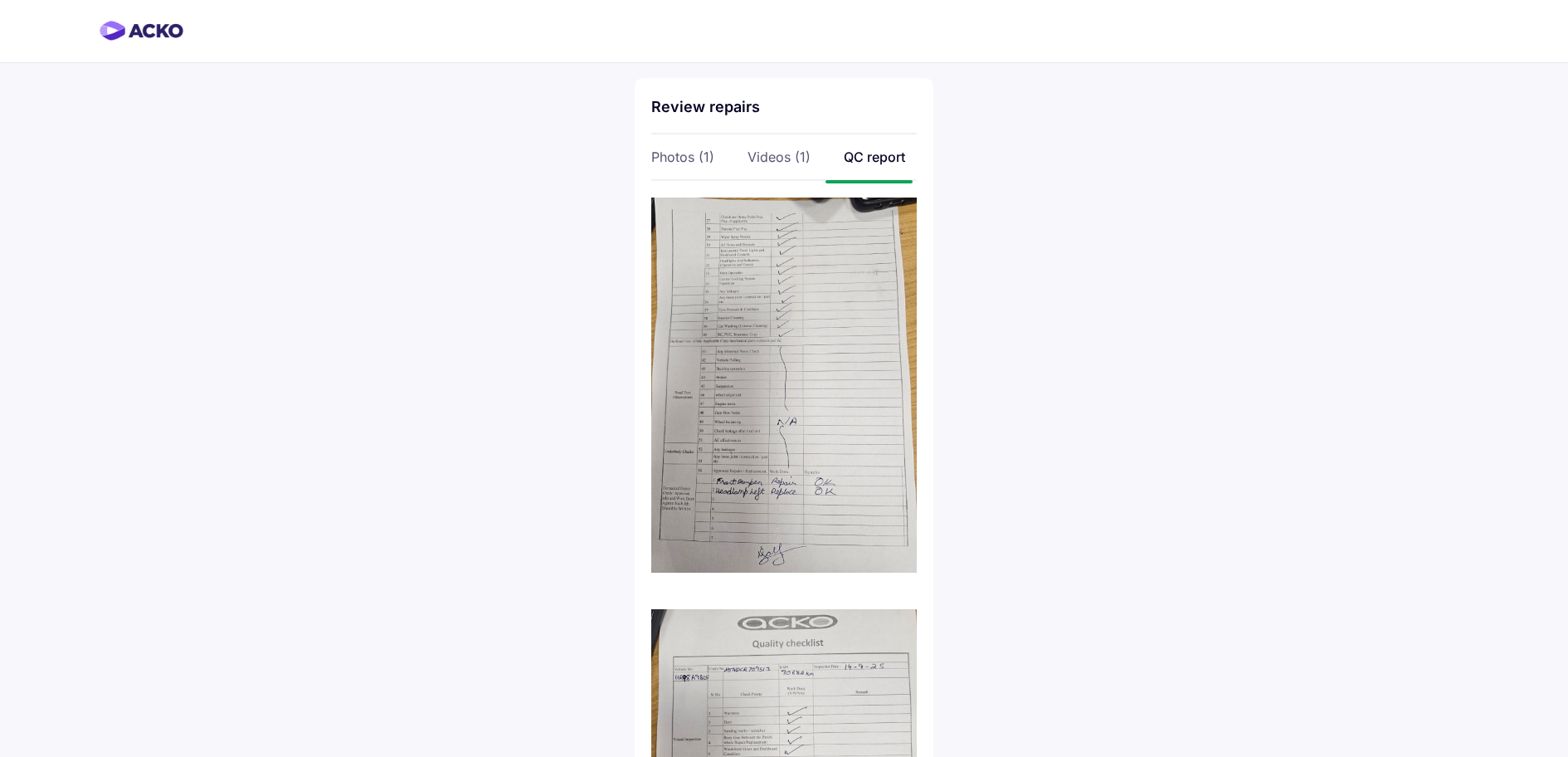
click at [836, 451] on img at bounding box center [784, 385] width 265 height 375
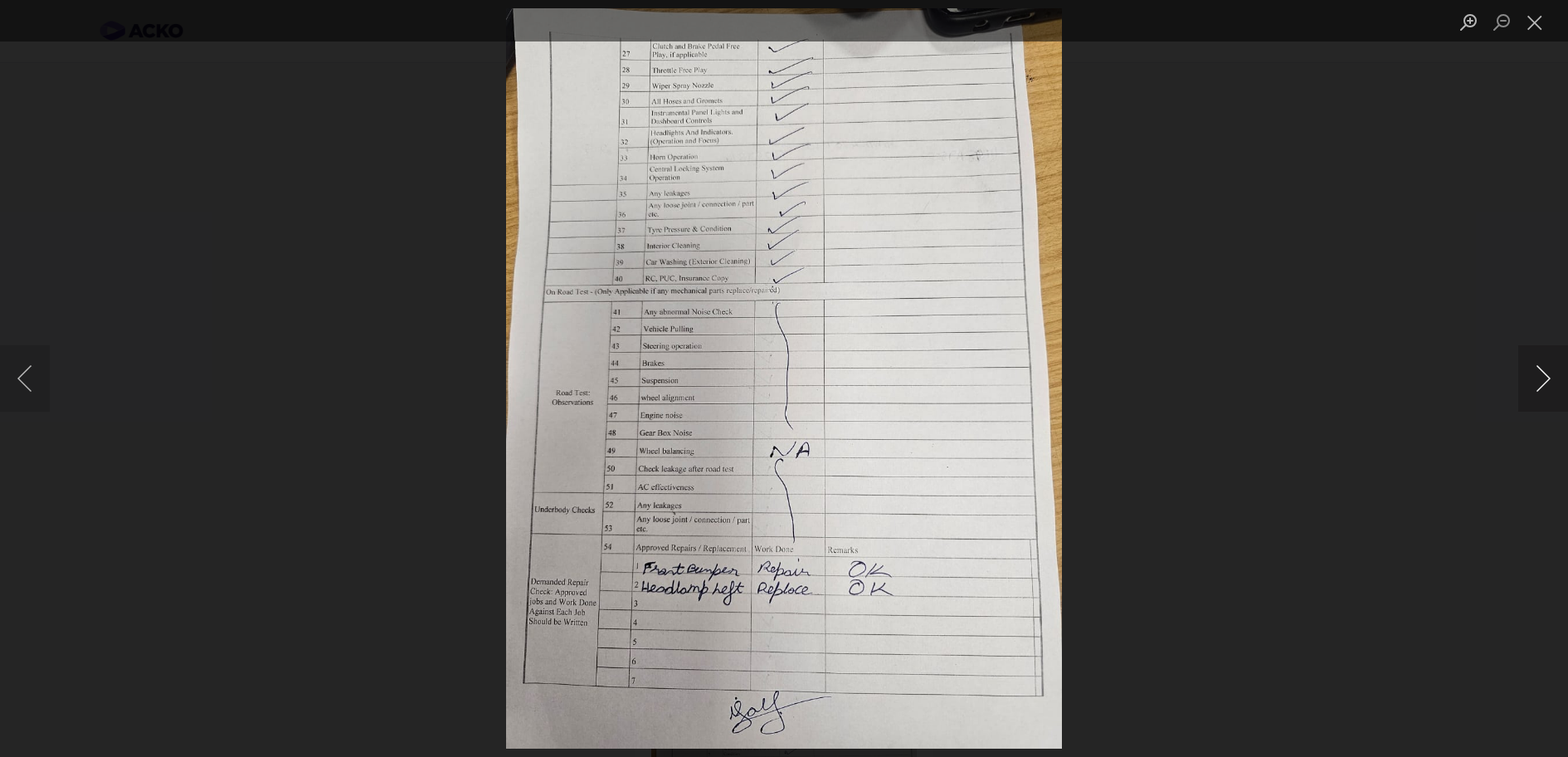
click at [1542, 383] on button "Next image" at bounding box center [1543, 378] width 50 height 66
click at [1542, 374] on button "Next image" at bounding box center [1543, 378] width 50 height 66
click at [1531, 19] on button "Close lightbox" at bounding box center [1535, 22] width 33 height 29
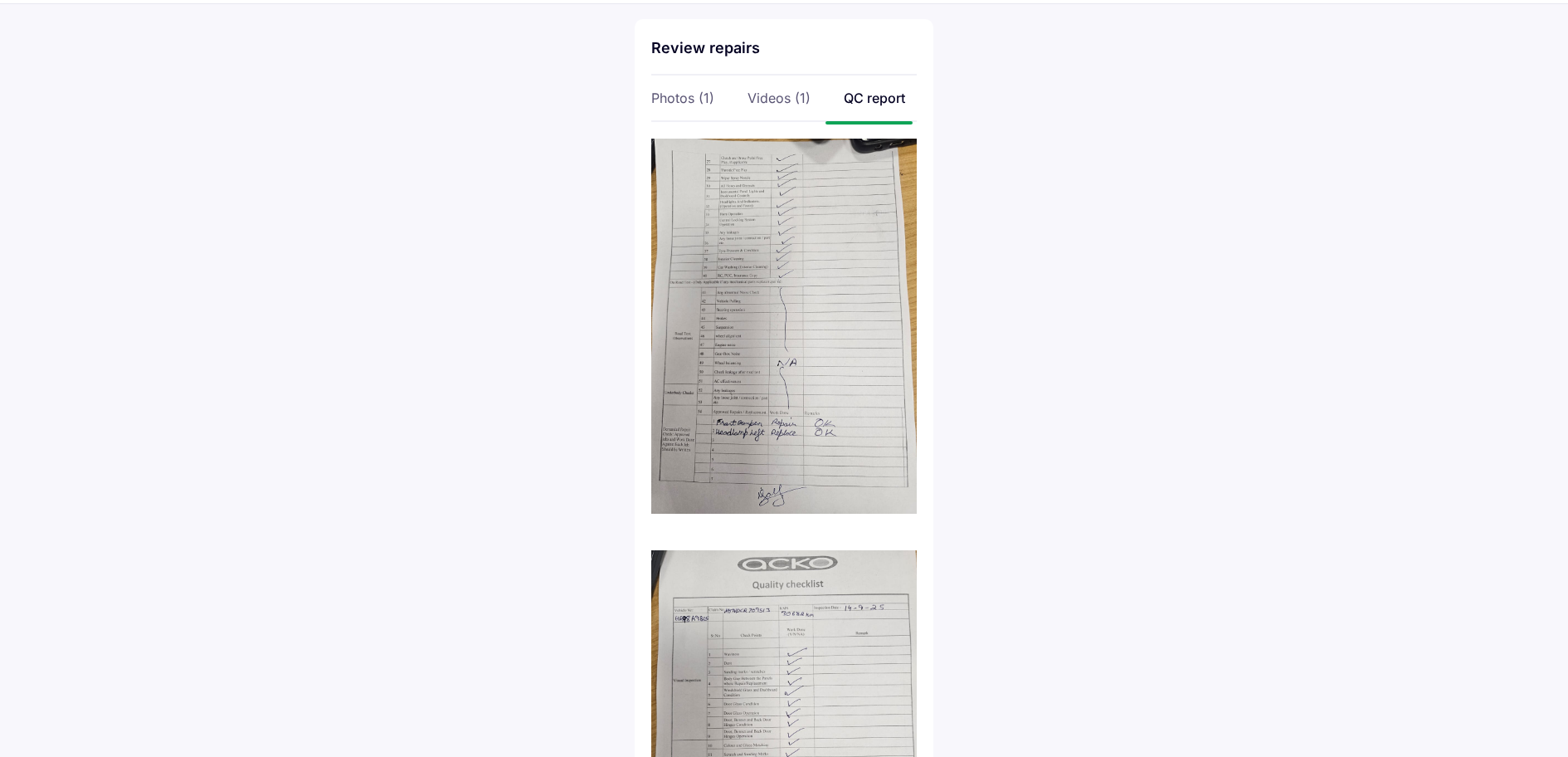
scroll to position [22, 0]
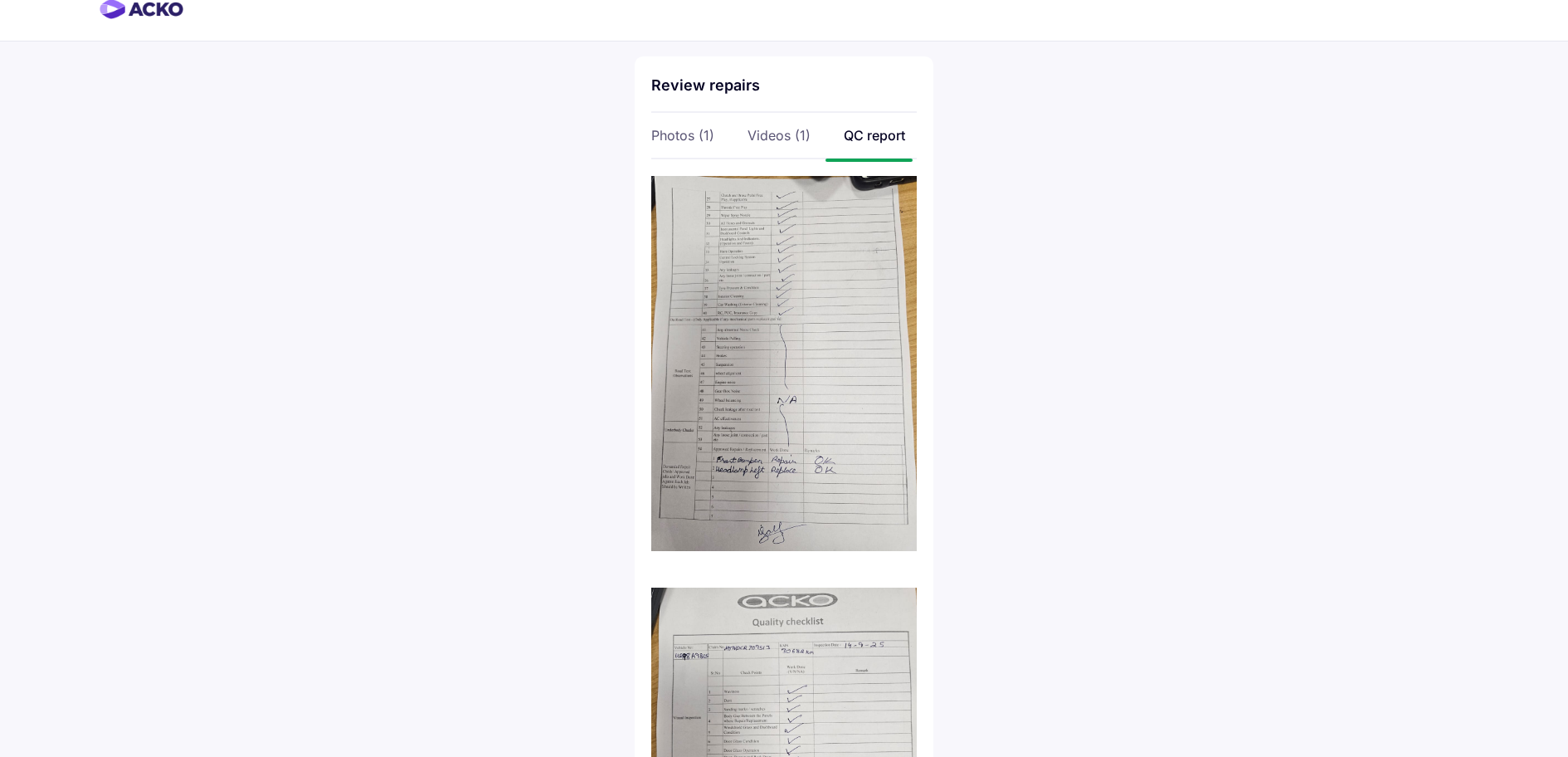
click at [819, 454] on img at bounding box center [784, 363] width 265 height 375
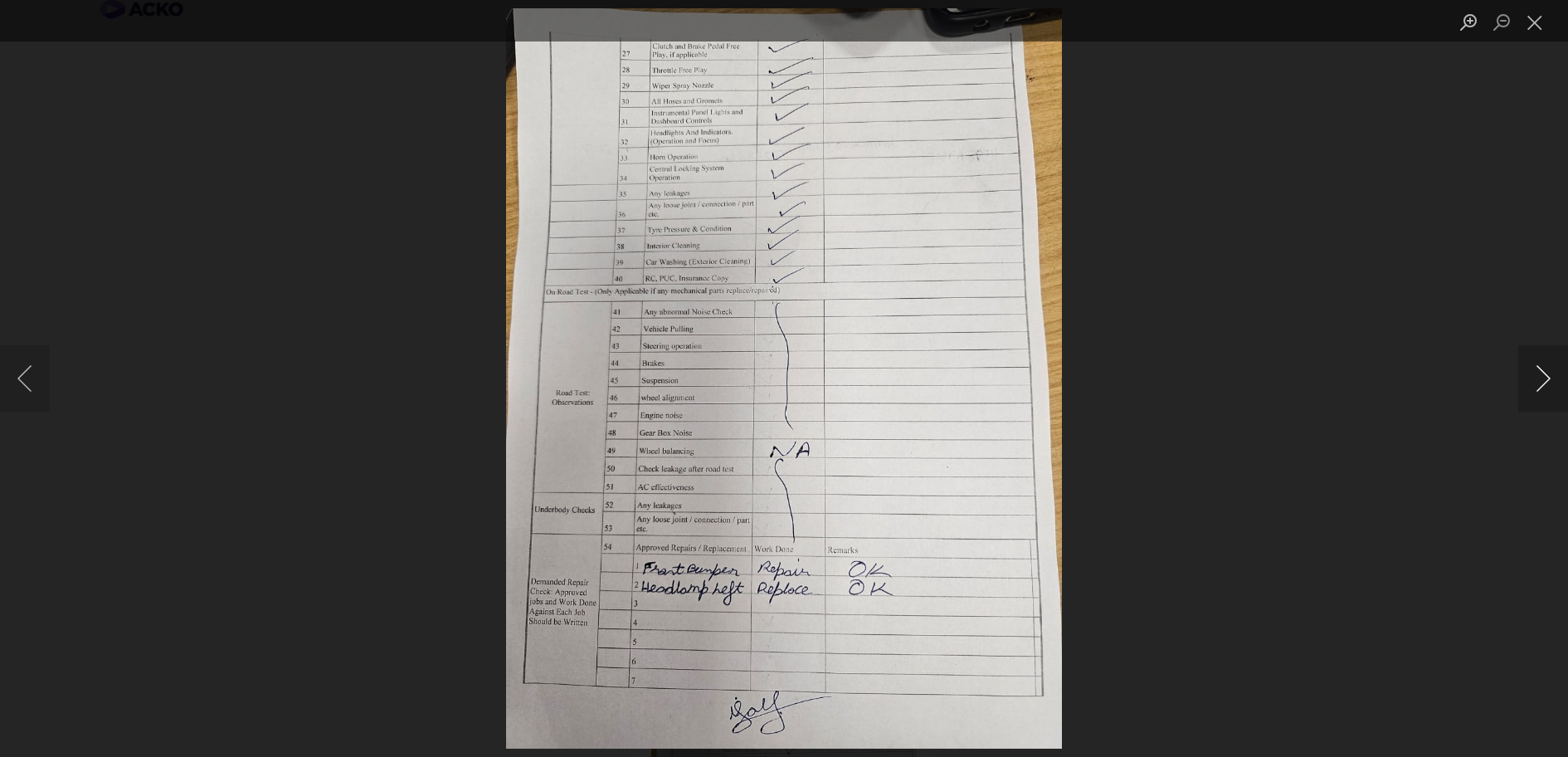
click at [1539, 375] on button "Next image" at bounding box center [1543, 378] width 50 height 66
click at [1544, 378] on button "Next image" at bounding box center [1543, 378] width 50 height 66
click at [1543, 29] on button "Close lightbox" at bounding box center [1535, 22] width 33 height 29
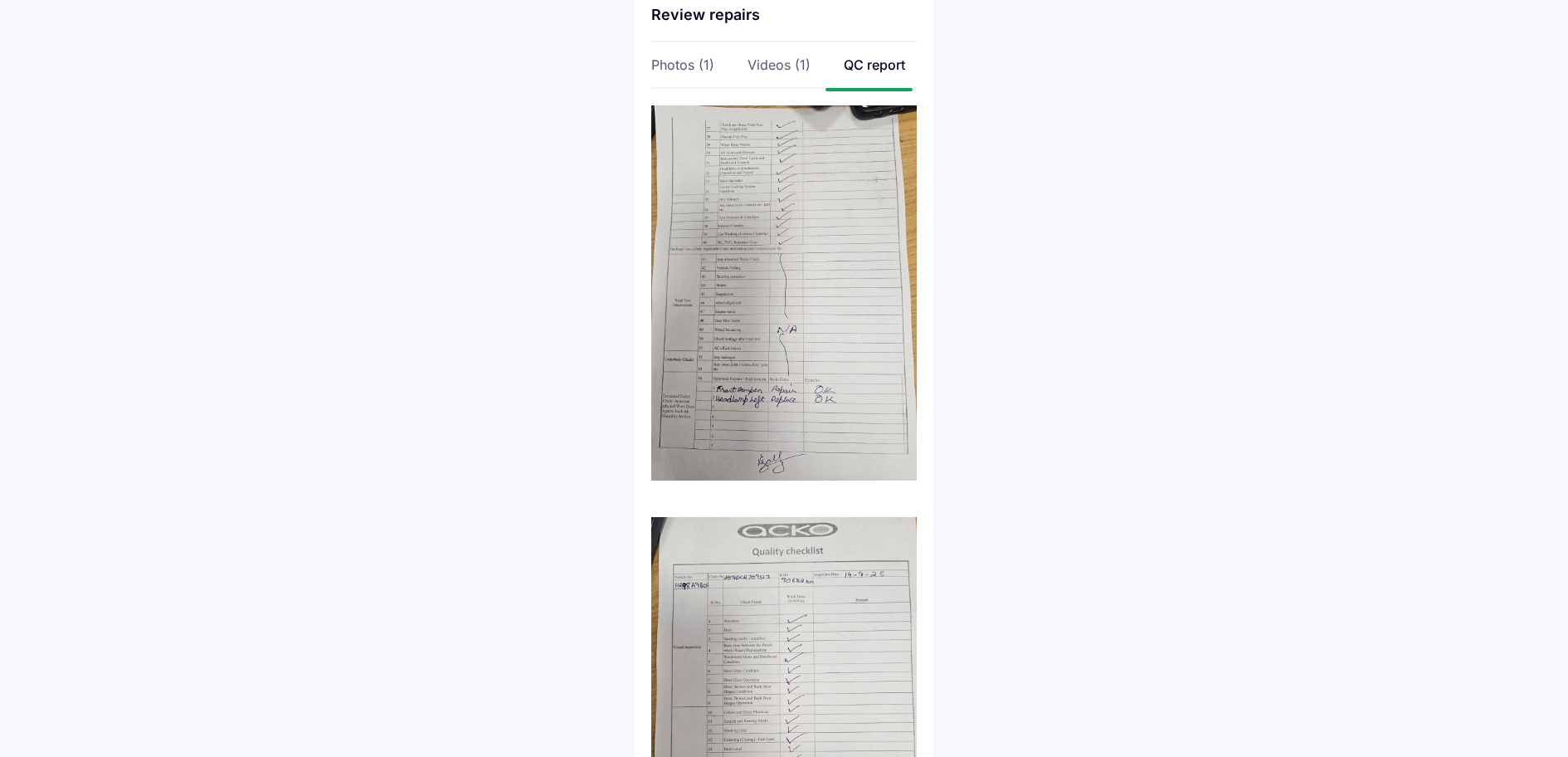
scroll to position [95, 0]
click at [868, 635] on img at bounding box center [784, 701] width 265 height 375
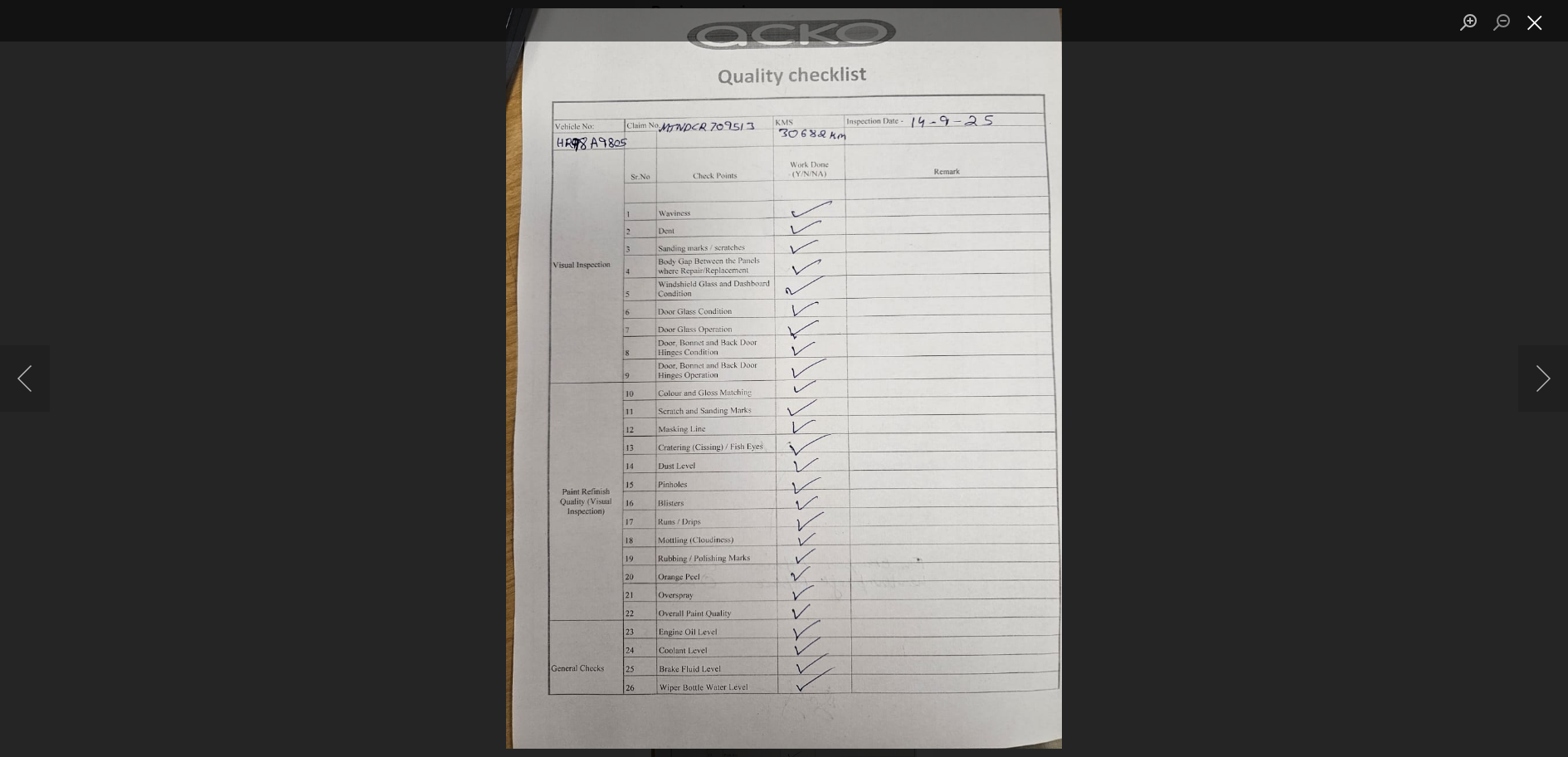
click at [1532, 15] on button "Close lightbox" at bounding box center [1535, 22] width 33 height 29
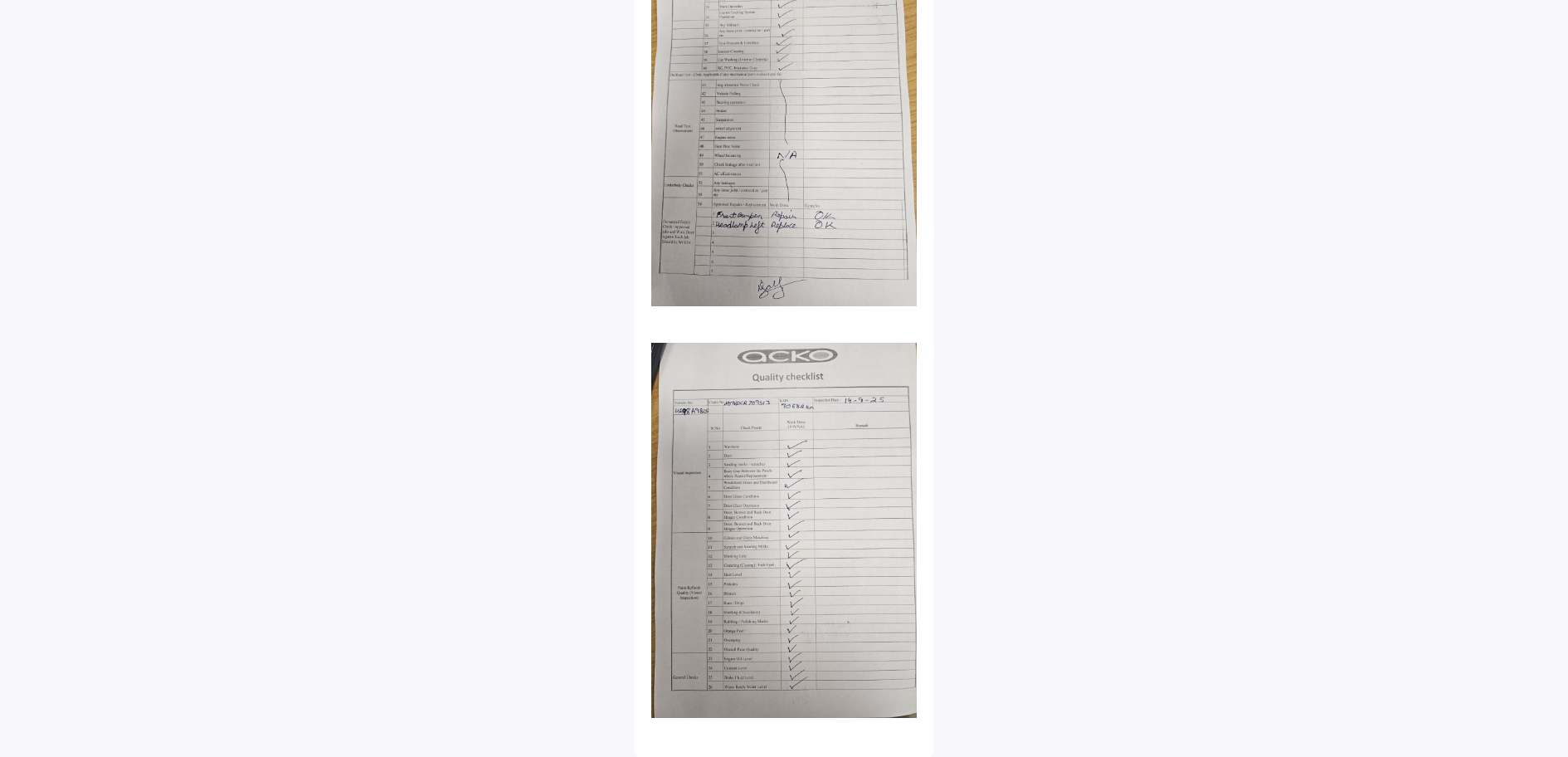
scroll to position [0, 0]
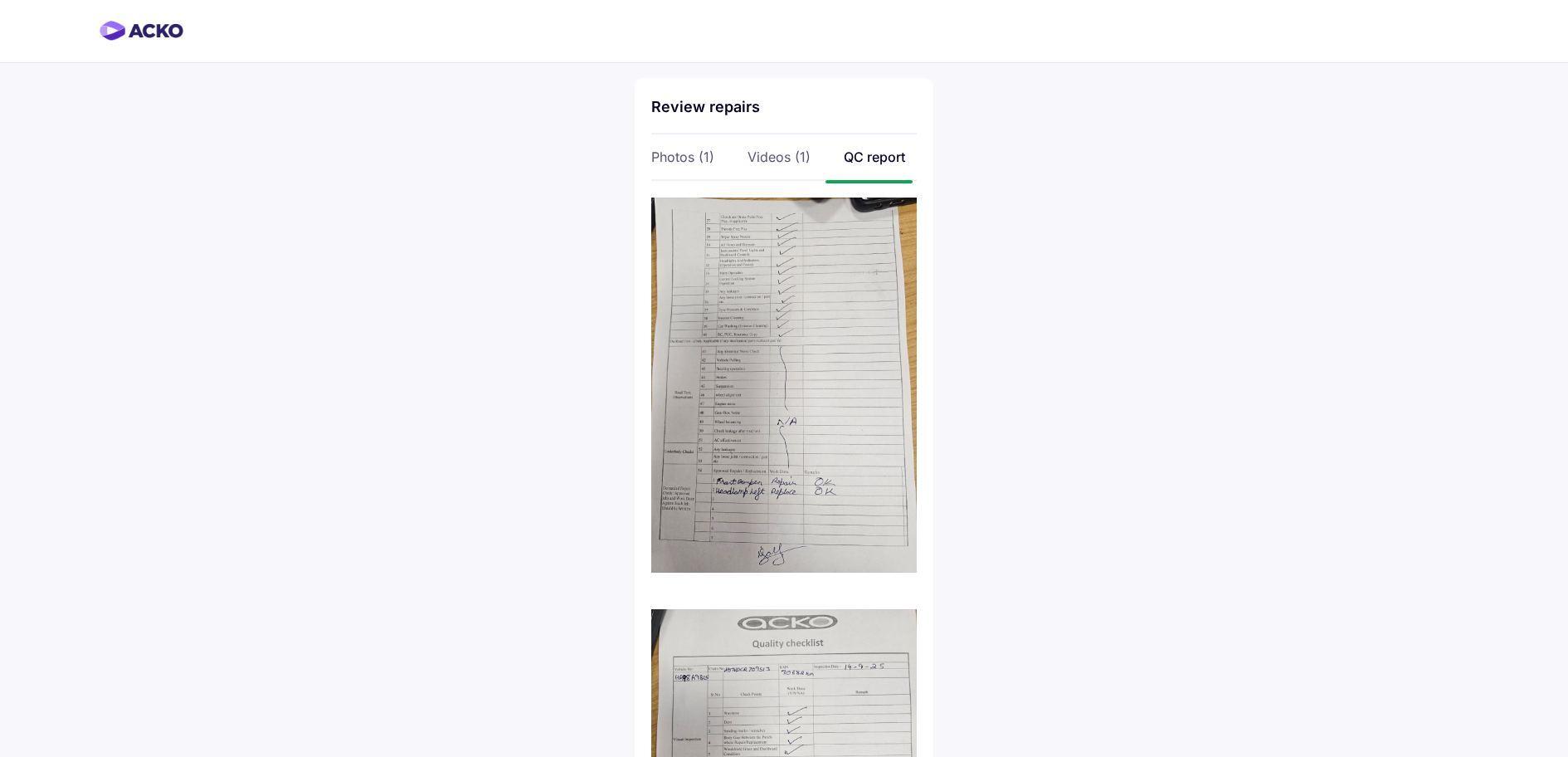
click at [673, 155] on div "Photos (1)" at bounding box center [688, 156] width 73 height 18
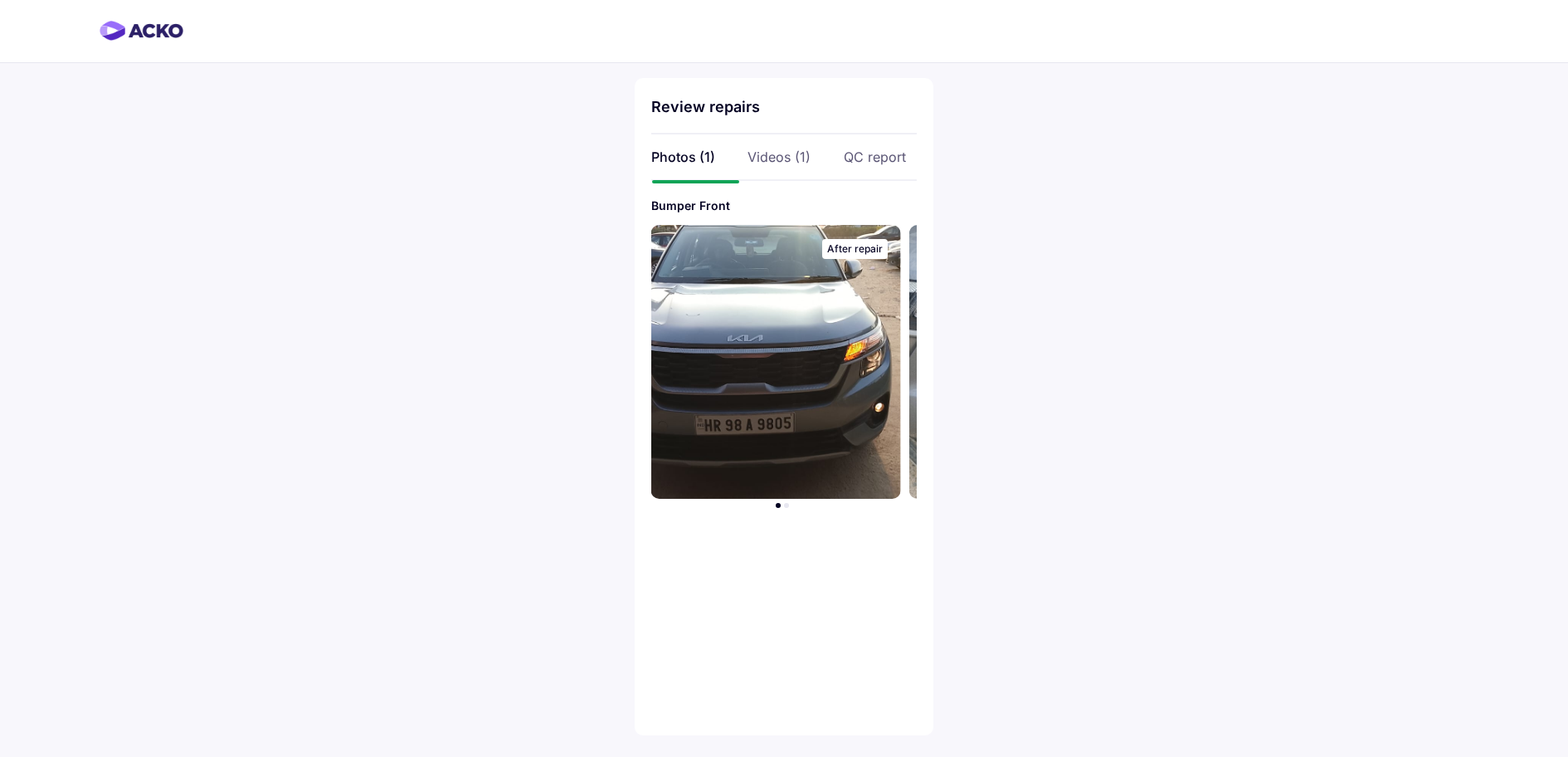
click at [876, 368] on img at bounding box center [776, 362] width 249 height 274
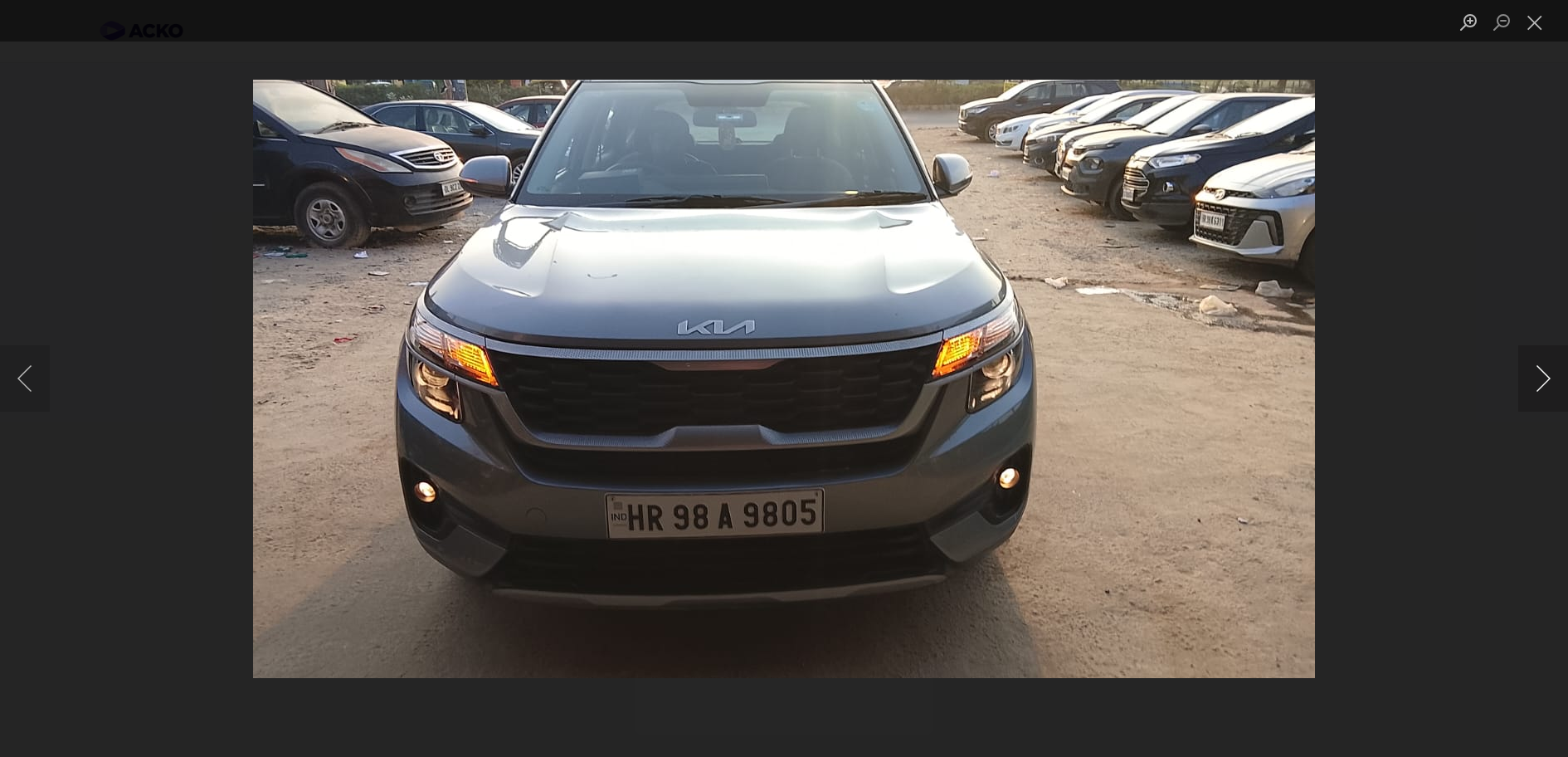
click at [1540, 378] on button "Next image" at bounding box center [1543, 378] width 50 height 66
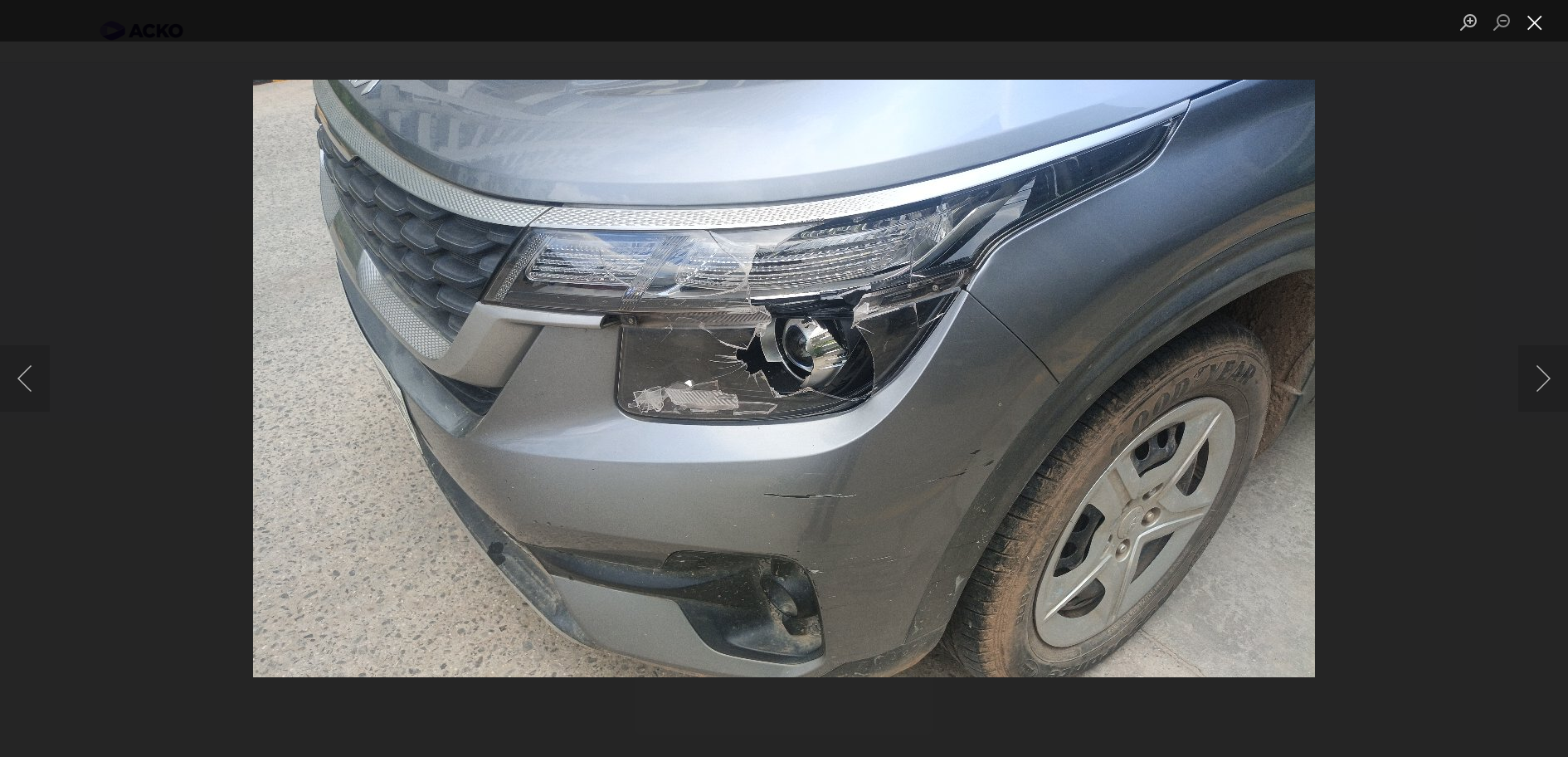
click at [1533, 35] on button "Close lightbox" at bounding box center [1535, 22] width 33 height 29
